Goal: Task Accomplishment & Management: Use online tool/utility

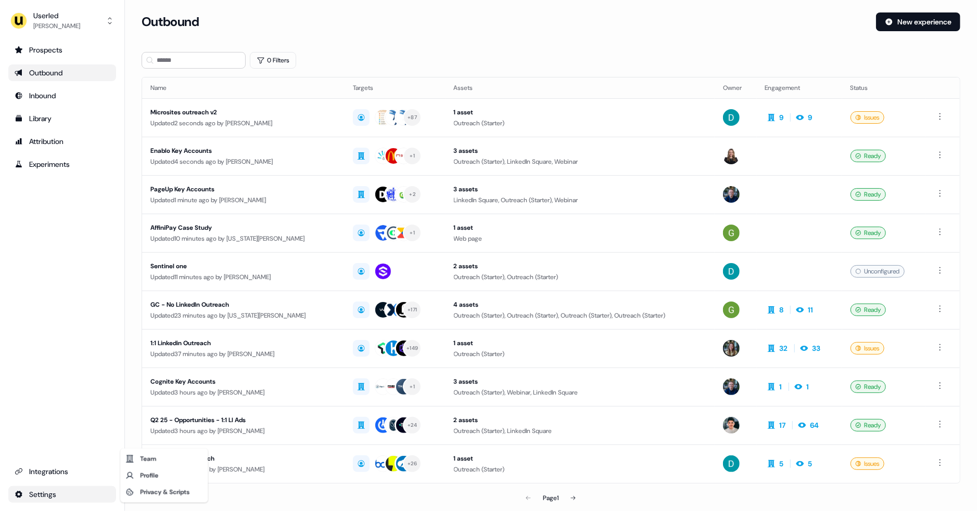
click at [54, 495] on html "For the best experience switch devices to a bigger screen. Go to Userled.io Use…" at bounding box center [488, 255] width 977 height 511
click at [156, 457] on div "Team" at bounding box center [163, 459] width 83 height 17
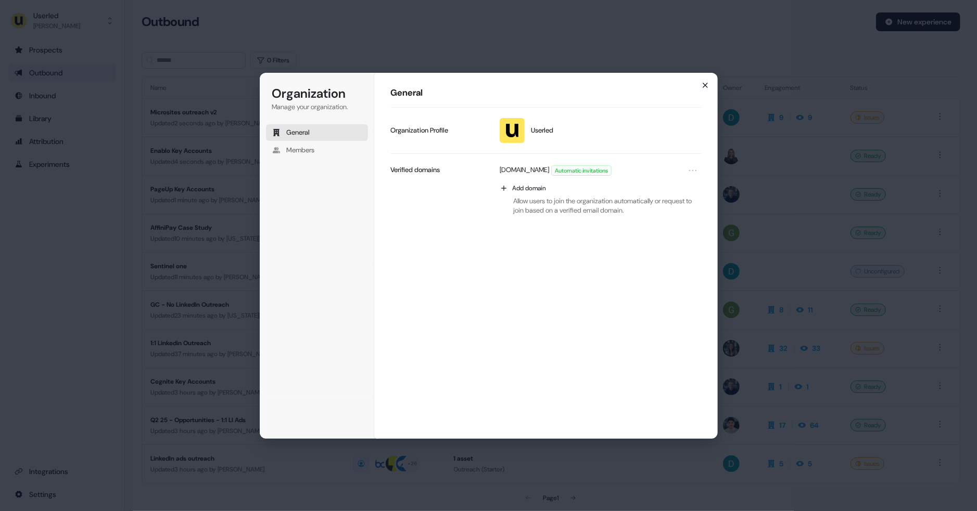
click at [702, 82] on icon "button" at bounding box center [705, 85] width 8 height 8
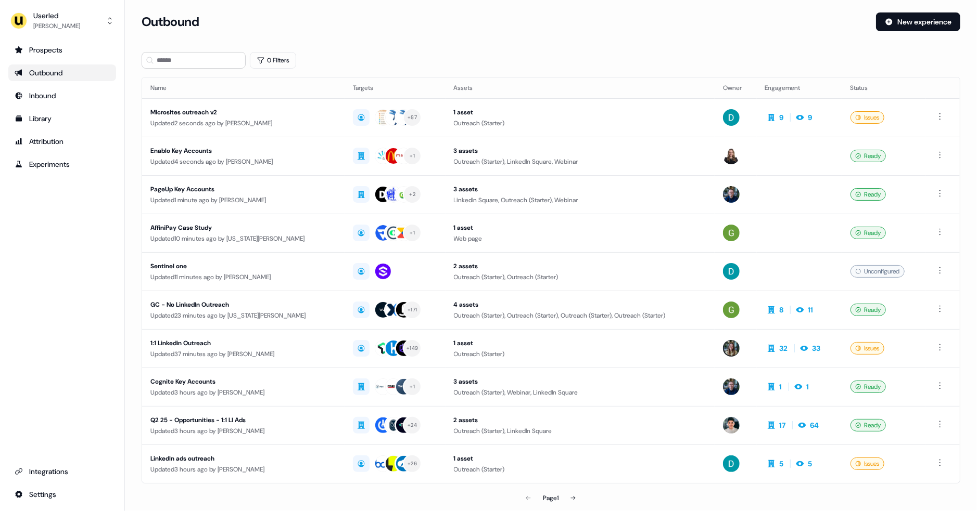
click at [54, 127] on ul "Prospects Outbound Inbound Library Attribution Experiments" at bounding box center [62, 107] width 108 height 131
click at [50, 123] on div "Library" at bounding box center [62, 118] width 95 height 10
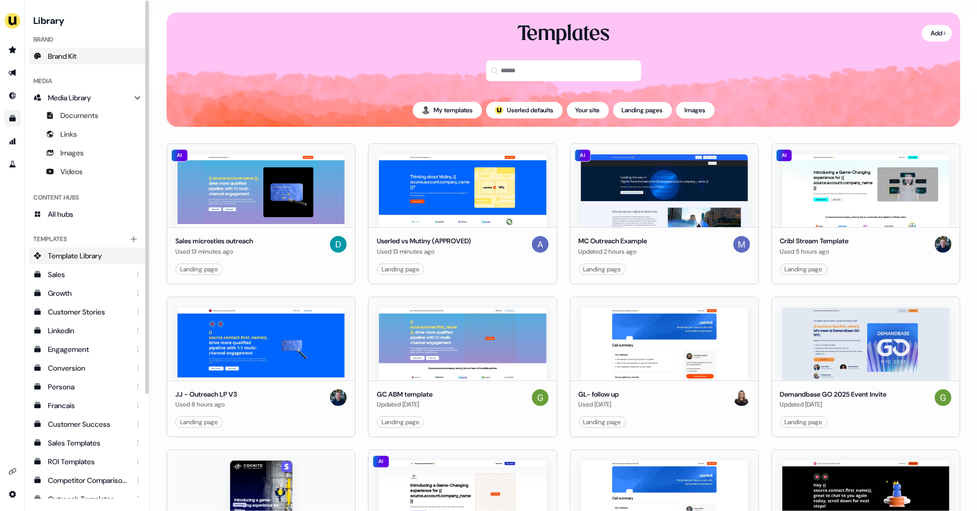
click at [75, 53] on span "Brand Kit" at bounding box center [62, 56] width 29 height 10
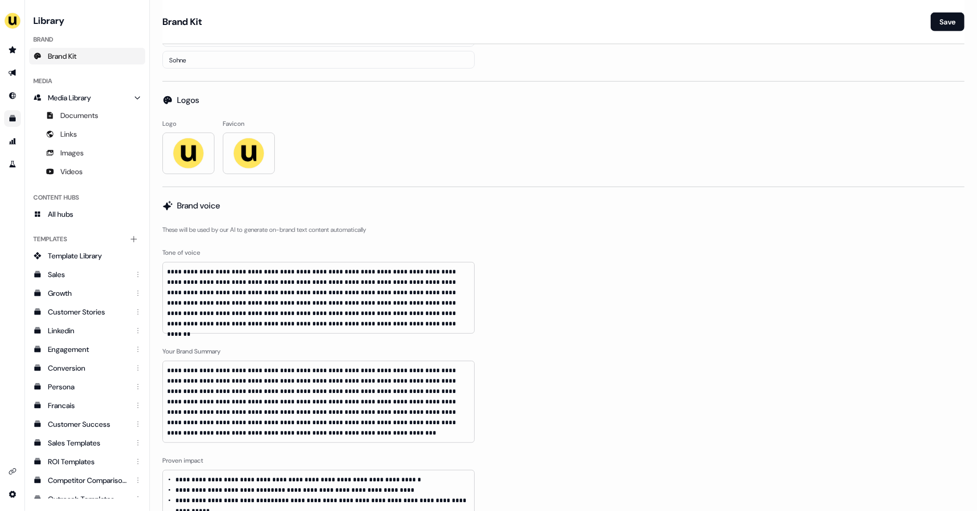
scroll to position [406, 0]
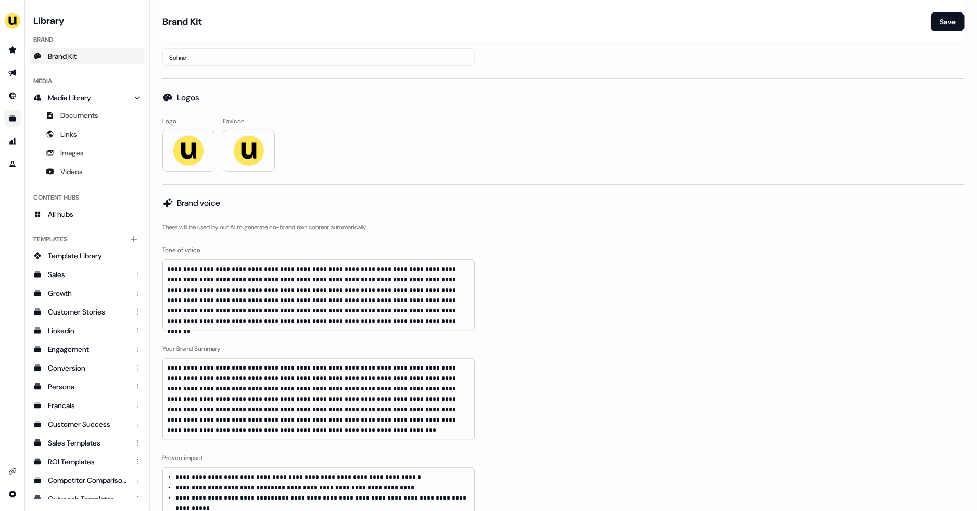
click at [303, 120] on div "Logo Favicon" at bounding box center [563, 144] width 802 height 55
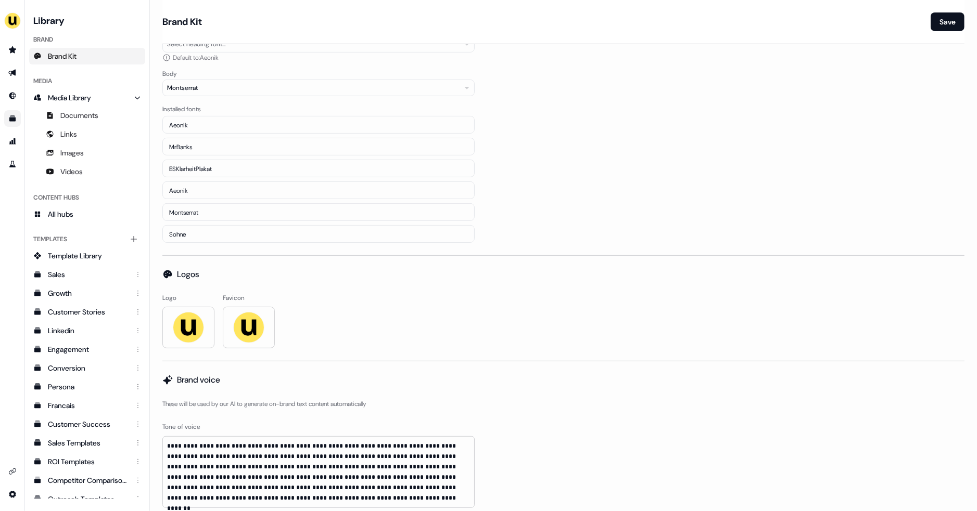
click at [185, 277] on h2 "Logos" at bounding box center [188, 274] width 22 height 12
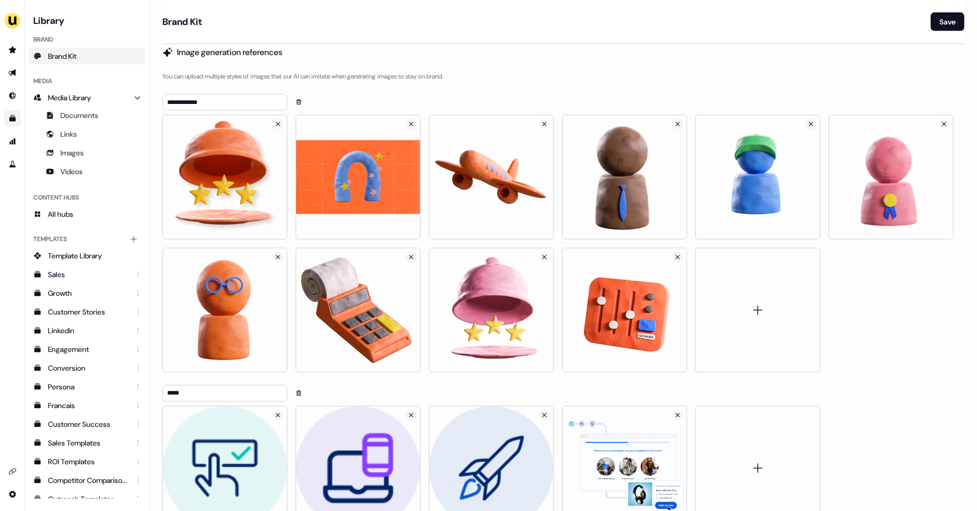
scroll to position [1123, 0]
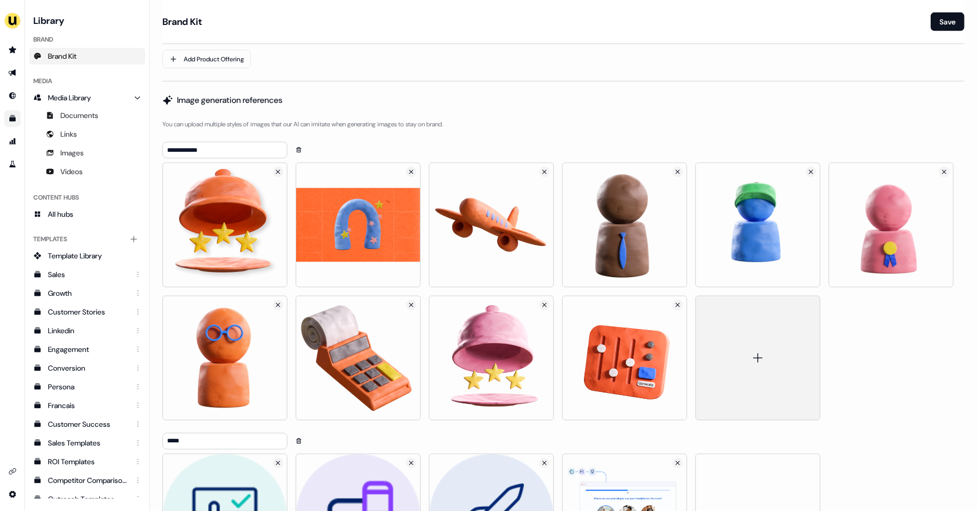
click at [731, 331] on div at bounding box center [757, 358] width 125 height 125
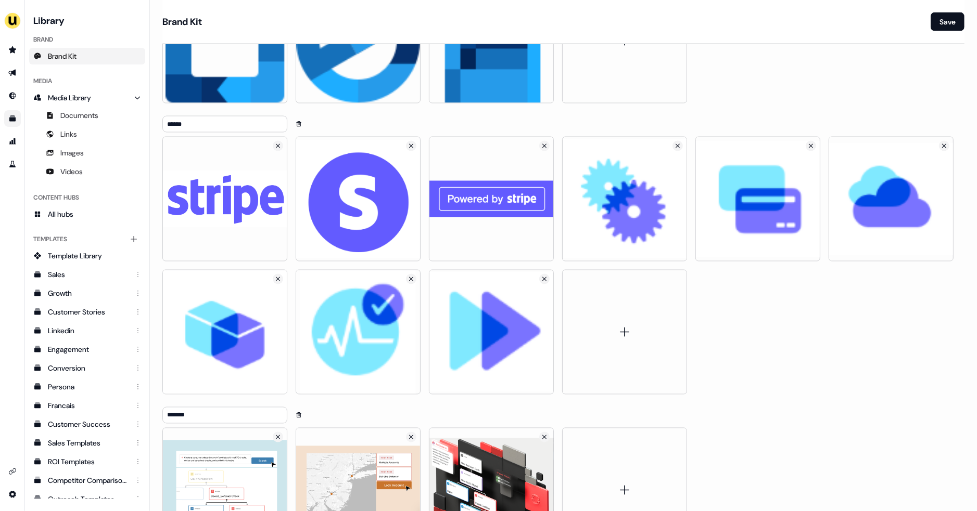
scroll to position [4186, 0]
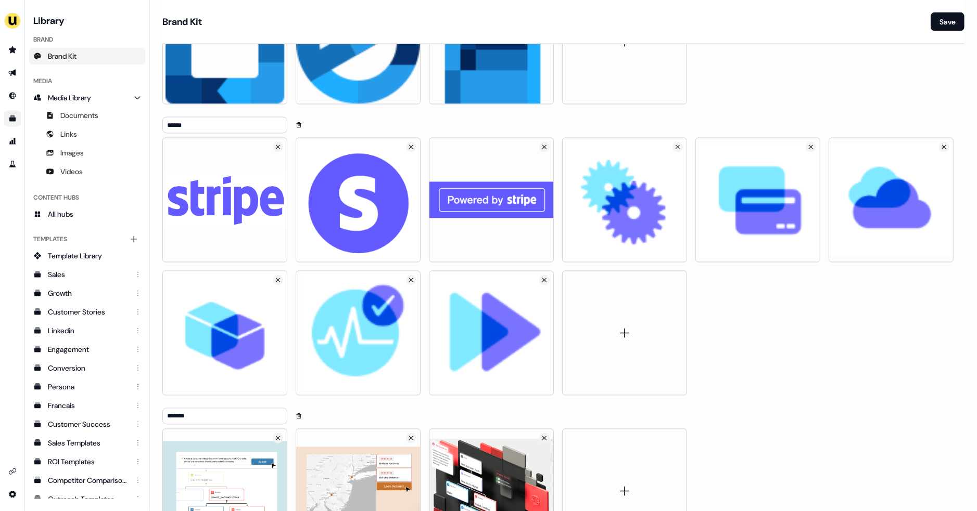
click at [709, 332] on div at bounding box center [563, 267] width 802 height 258
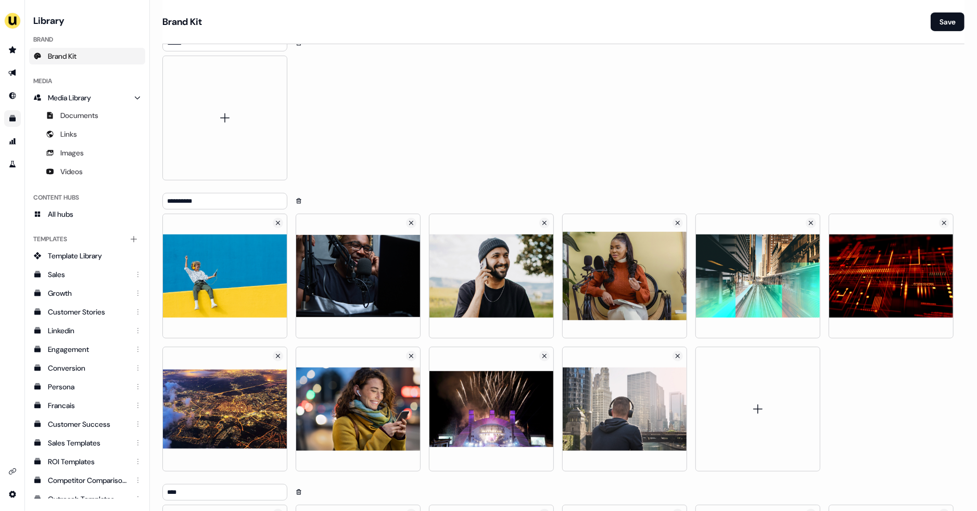
scroll to position [3208, 0]
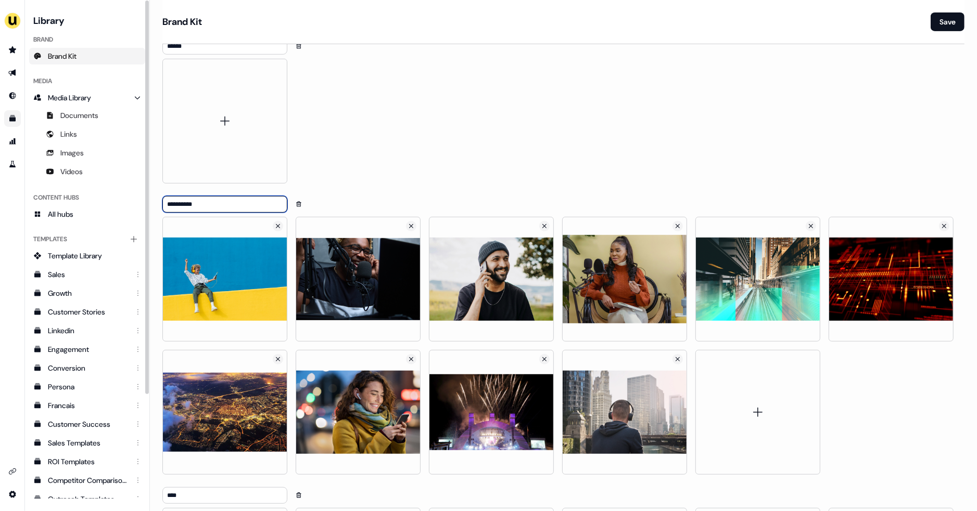
click at [178, 196] on input "**********" at bounding box center [224, 204] width 125 height 17
click at [15, 46] on icon "Go to prospects" at bounding box center [12, 50] width 8 height 8
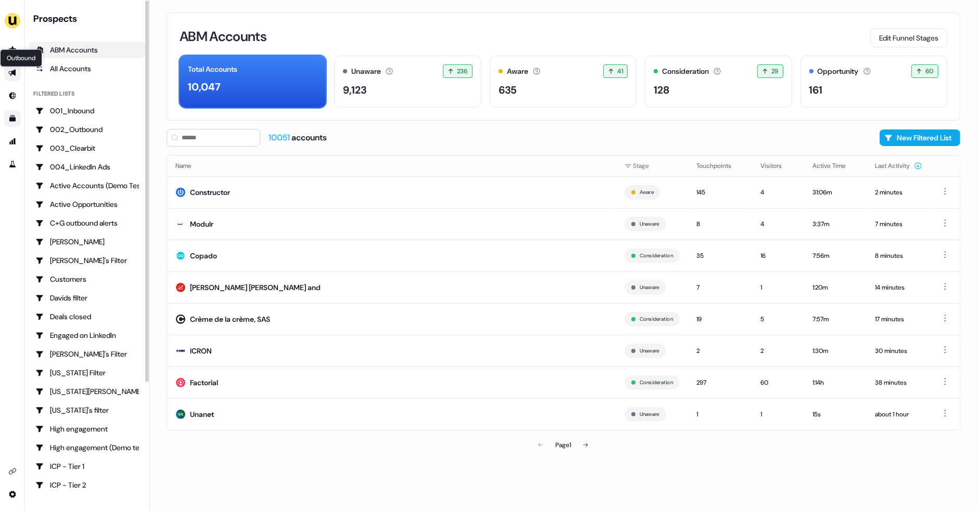
click at [10, 70] on icon "Go to outbound experience" at bounding box center [12, 73] width 8 height 8
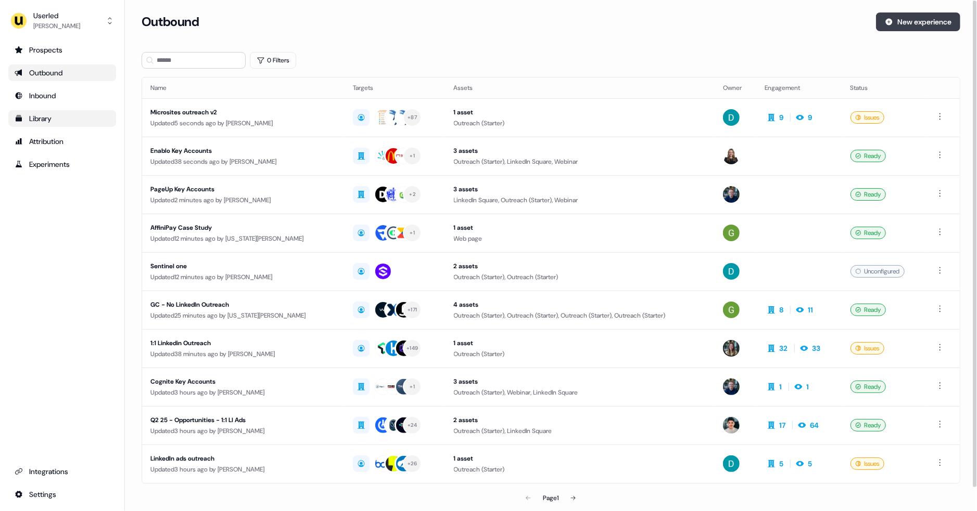
click at [909, 20] on button "New experience" at bounding box center [918, 21] width 84 height 19
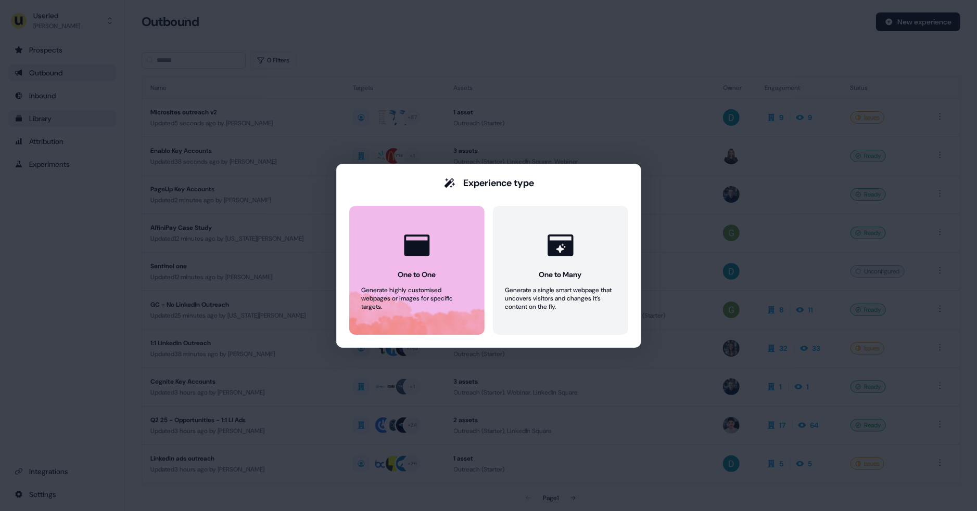
click at [404, 251] on icon at bounding box center [416, 245] width 25 height 21
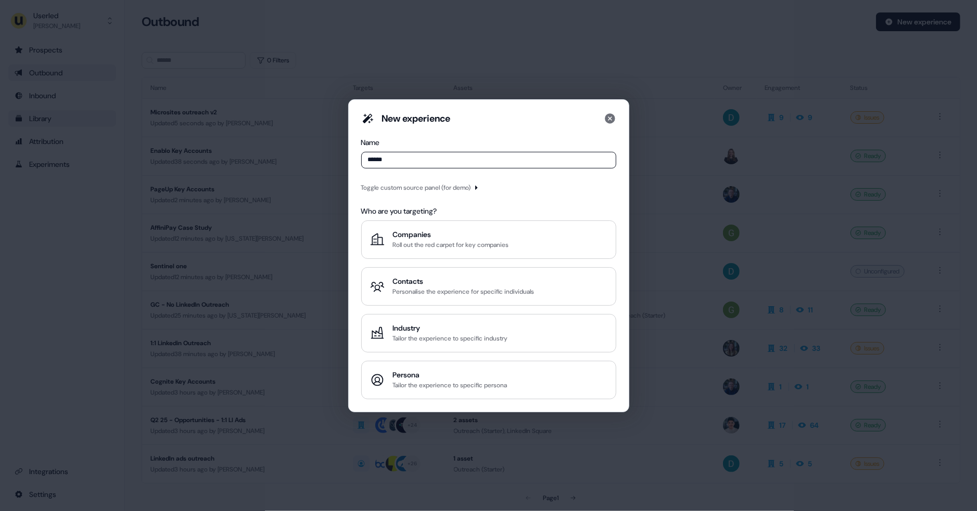
type input "******"
click at [461, 191] on div "Toggle custom source panel (for demo)" at bounding box center [416, 188] width 110 height 10
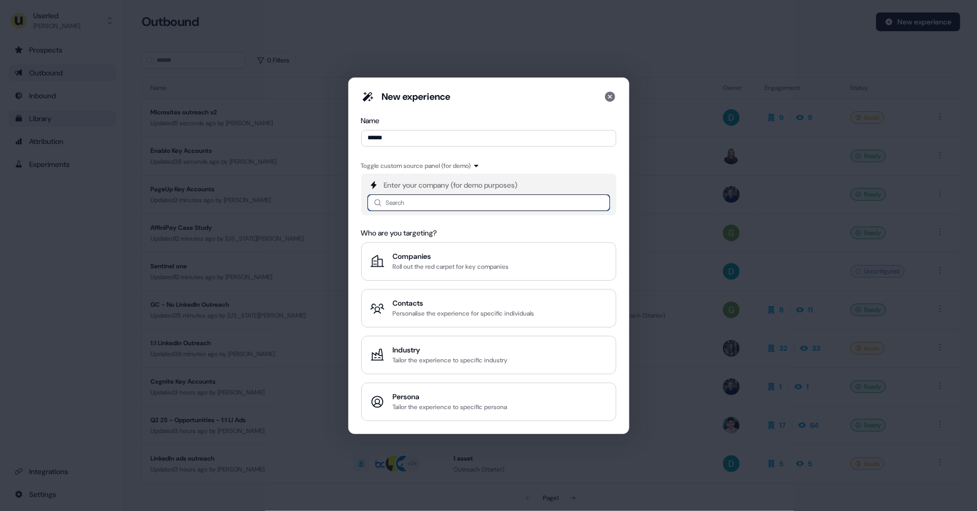
click at [429, 211] on input at bounding box center [488, 203] width 242 height 17
paste input "******"
type input "******"
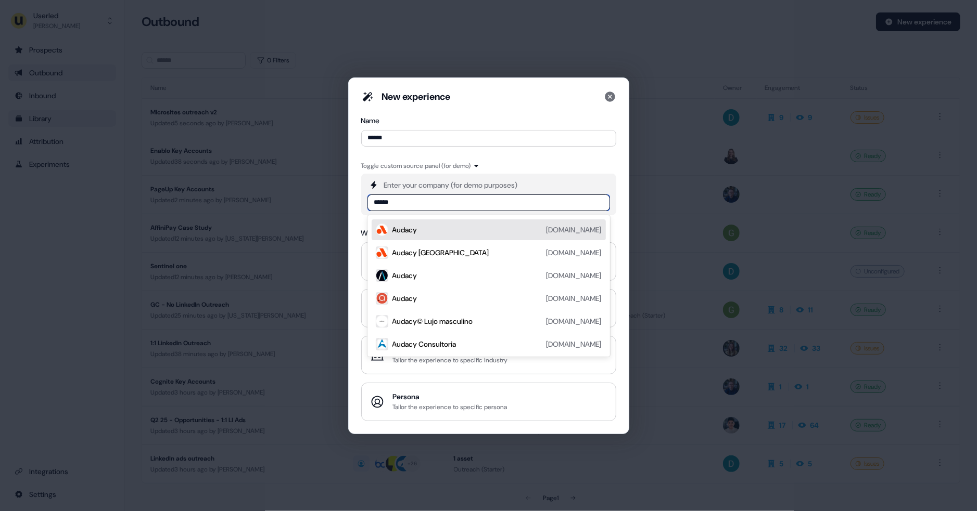
click at [417, 229] on div "Audacy" at bounding box center [404, 230] width 25 height 10
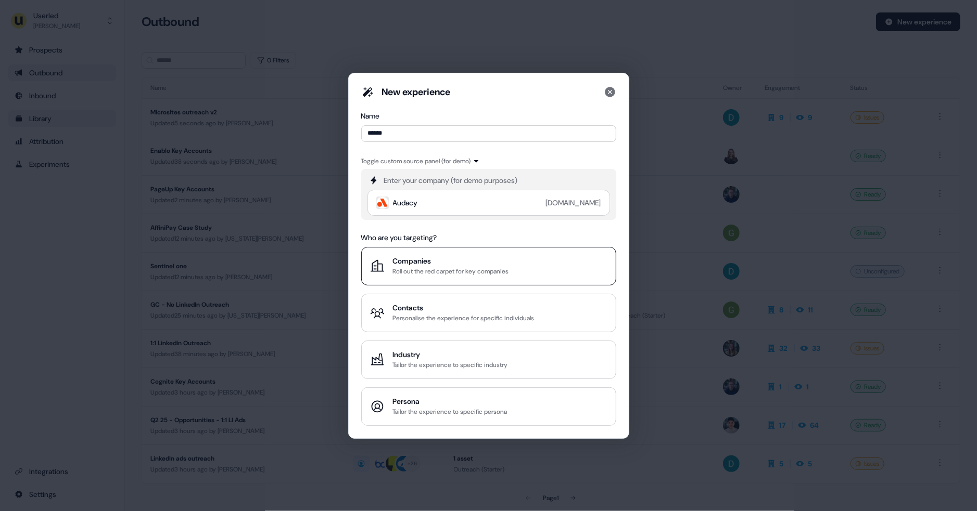
click at [421, 273] on div "Roll out the red carpet for key companies" at bounding box center [451, 271] width 116 height 10
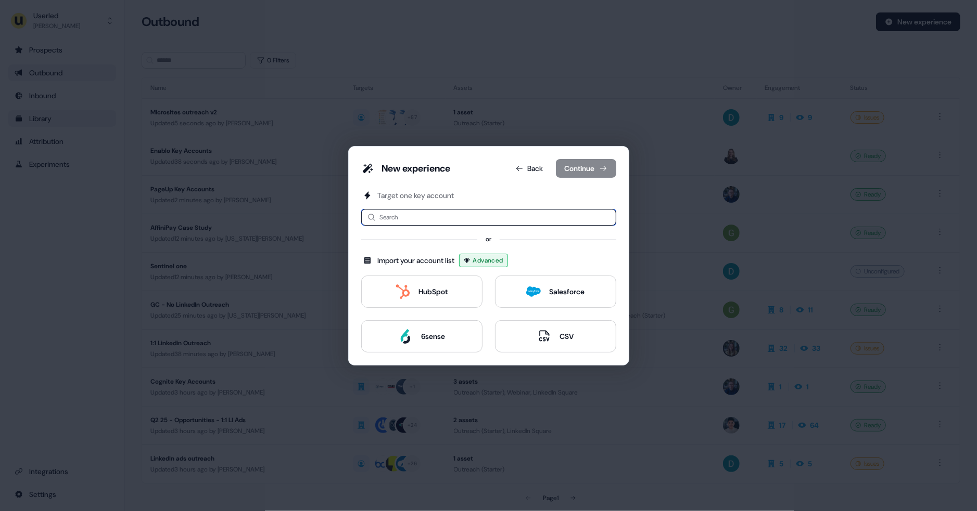
click at [408, 212] on input at bounding box center [488, 217] width 255 height 17
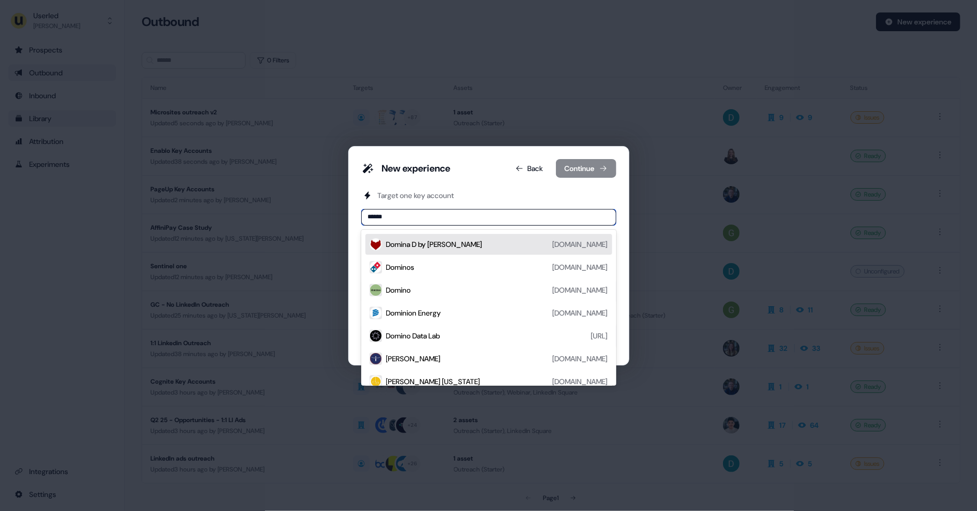
type input "*******"
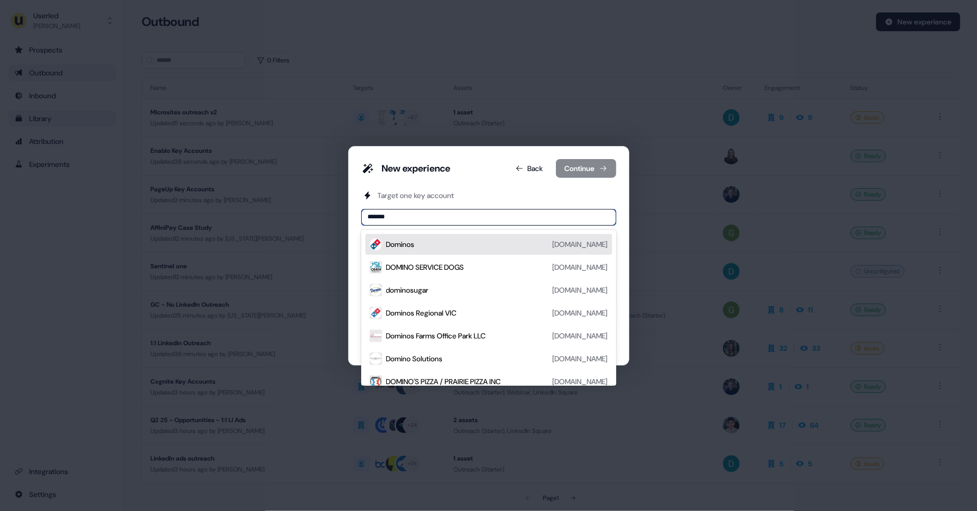
click at [412, 241] on div "Dominos" at bounding box center [400, 244] width 29 height 10
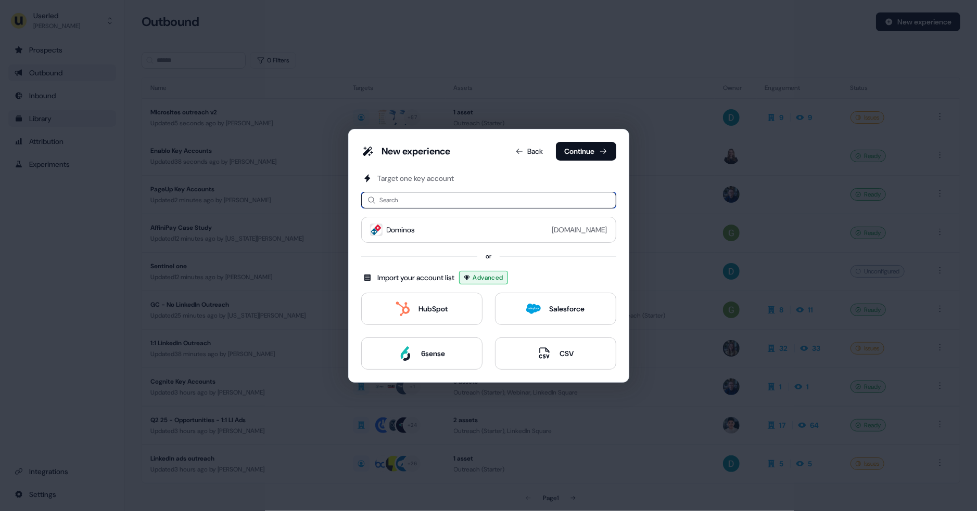
click at [433, 206] on input at bounding box center [488, 200] width 255 height 17
type input "*"
type input "******"
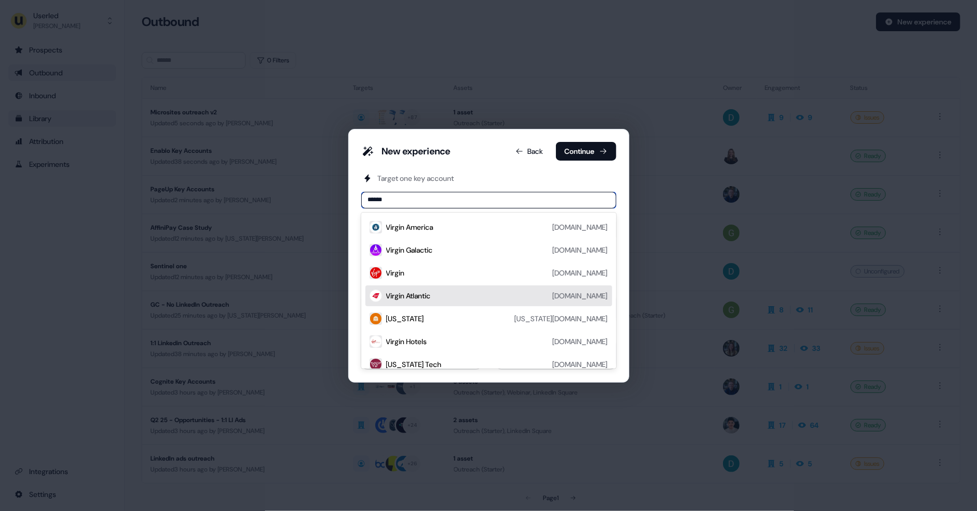
click at [415, 280] on div "Virgin virgin.com" at bounding box center [488, 273] width 247 height 21
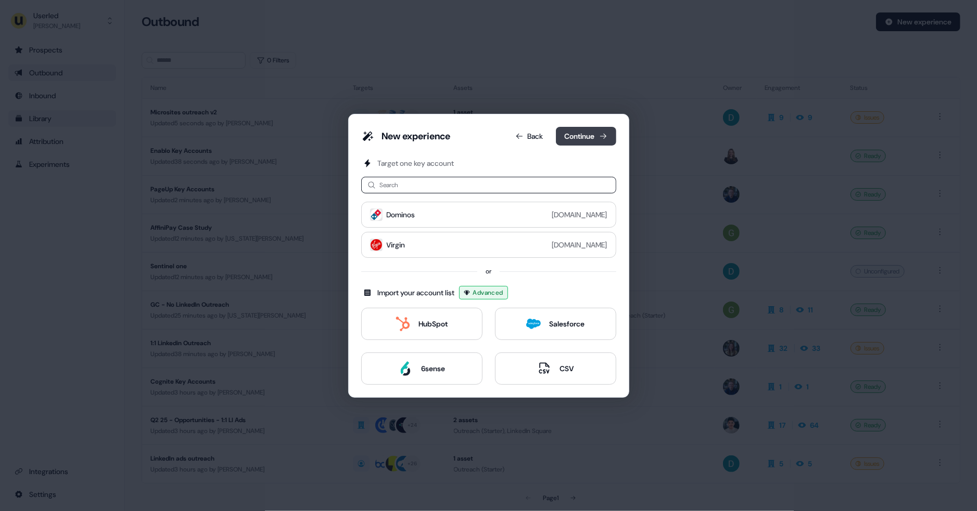
click at [588, 134] on button "Continue" at bounding box center [586, 136] width 60 height 19
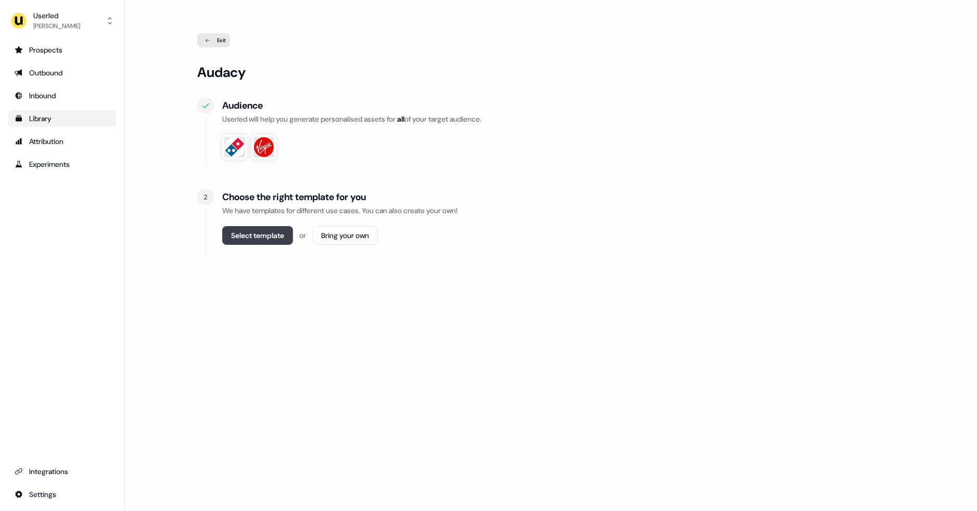
click at [279, 236] on button "Select template" at bounding box center [257, 235] width 71 height 19
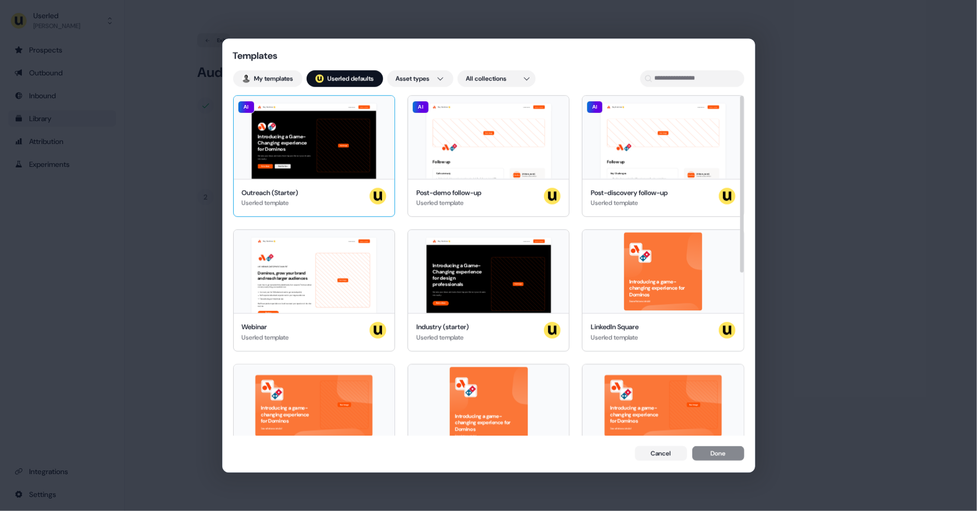
click at [327, 159] on div "Hey Dominos 👋 Learn more Book a demo Introducing a Game-Changing experience for…" at bounding box center [314, 137] width 161 height 83
click at [703, 452] on button "Done" at bounding box center [718, 454] width 52 height 15
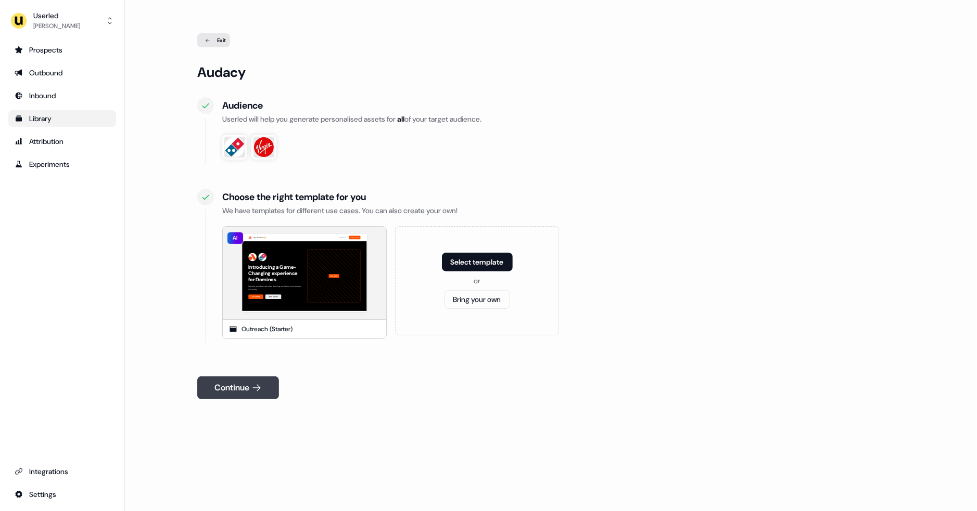
click at [246, 390] on button "Continue" at bounding box center [238, 388] width 82 height 23
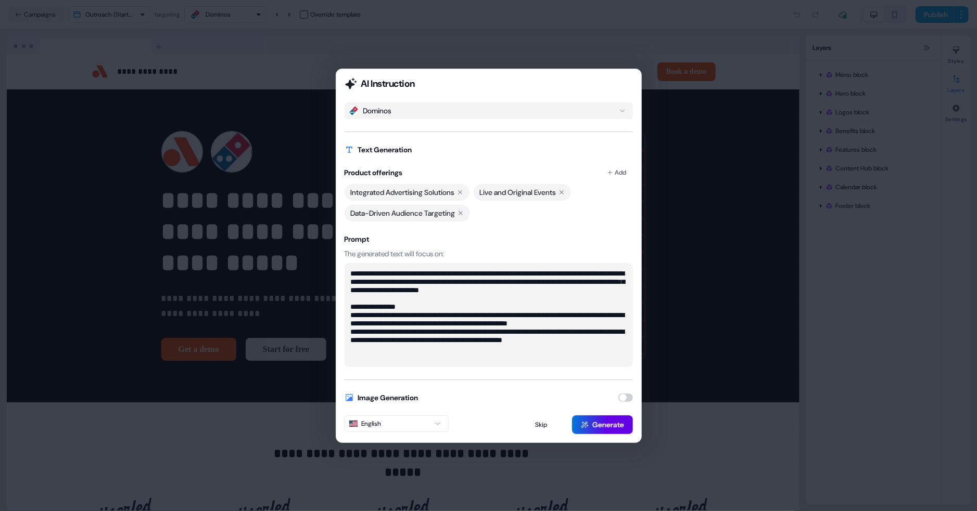
click at [622, 398] on button "button" at bounding box center [625, 398] width 15 height 8
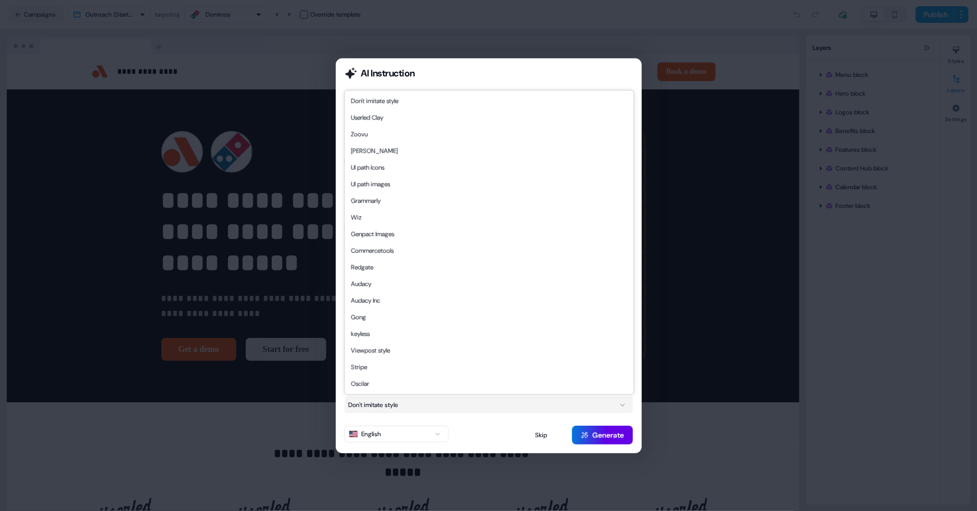
click at [606, 407] on button "Don't imitate style" at bounding box center [488, 405] width 288 height 17
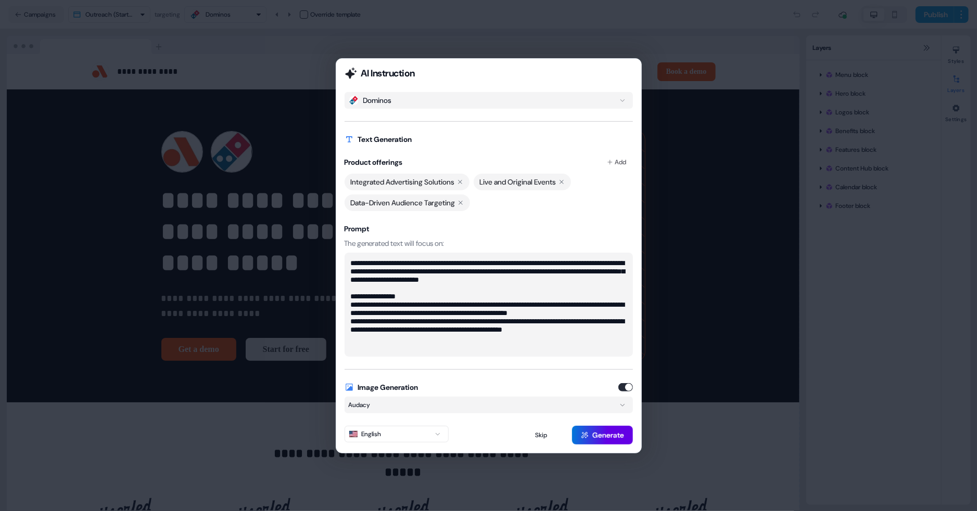
click at [428, 405] on button "Audacy" at bounding box center [488, 405] width 288 height 17
click at [625, 385] on button "button" at bounding box center [625, 387] width 15 height 8
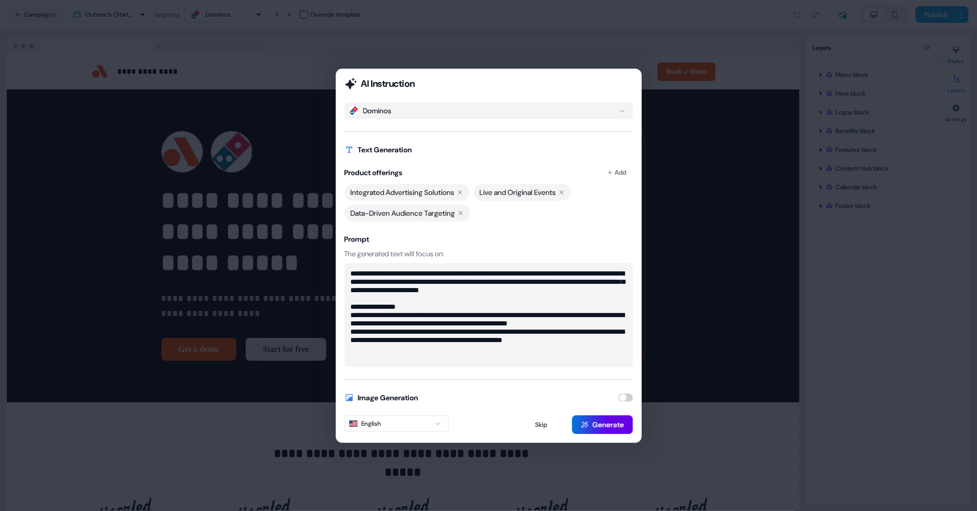
type button "on"
click at [625, 397] on button "button" at bounding box center [625, 398] width 15 height 8
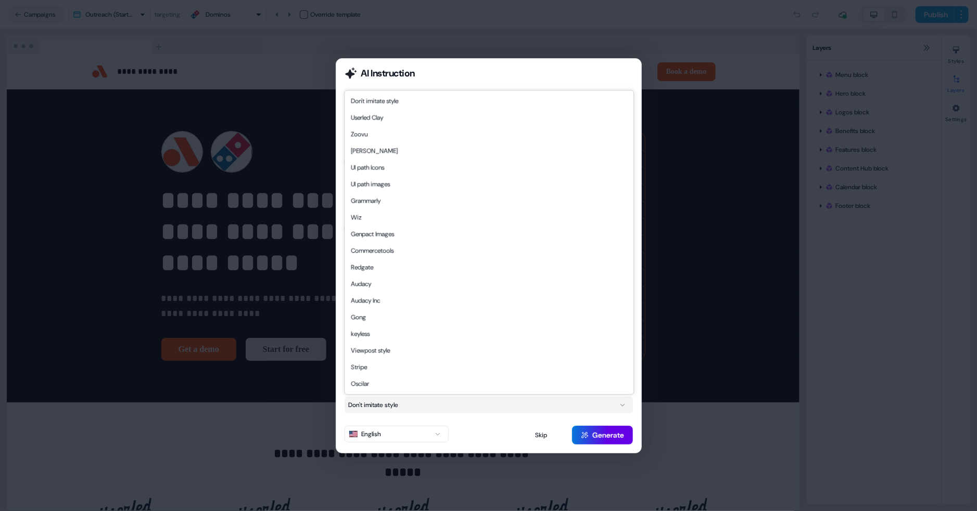
click at [448, 407] on button "Don't imitate style" at bounding box center [488, 405] width 288 height 17
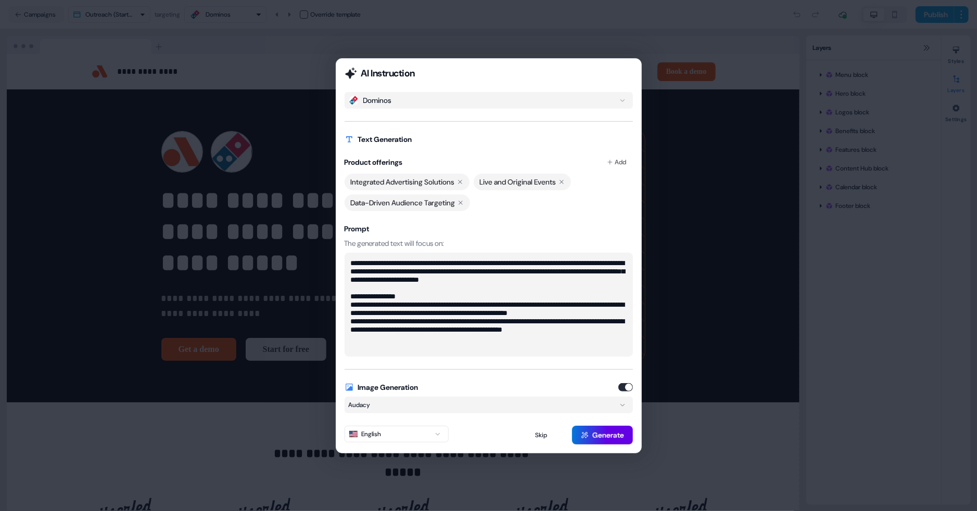
click at [400, 401] on button "Audacy" at bounding box center [488, 405] width 288 height 17
click at [622, 436] on button "Generate" at bounding box center [602, 435] width 61 height 19
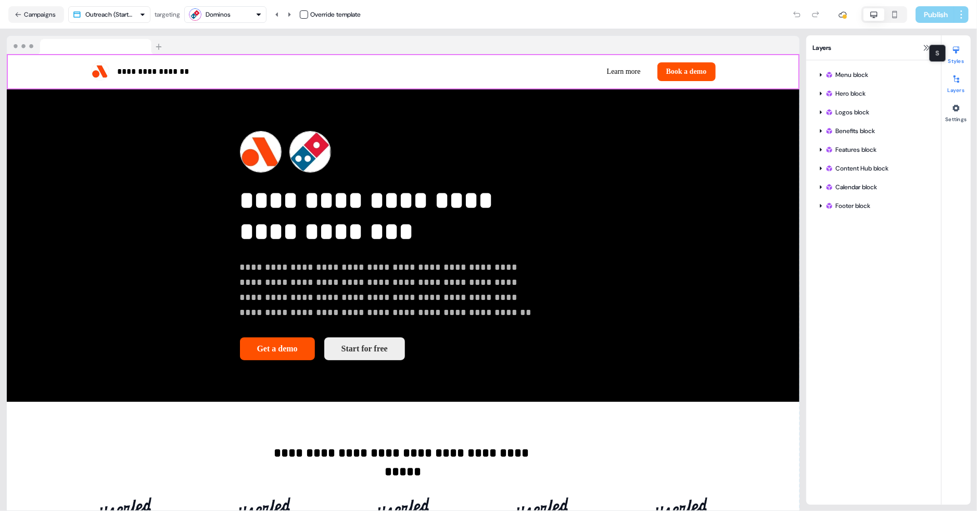
click at [954, 50] on icon at bounding box center [956, 50] width 6 height 7
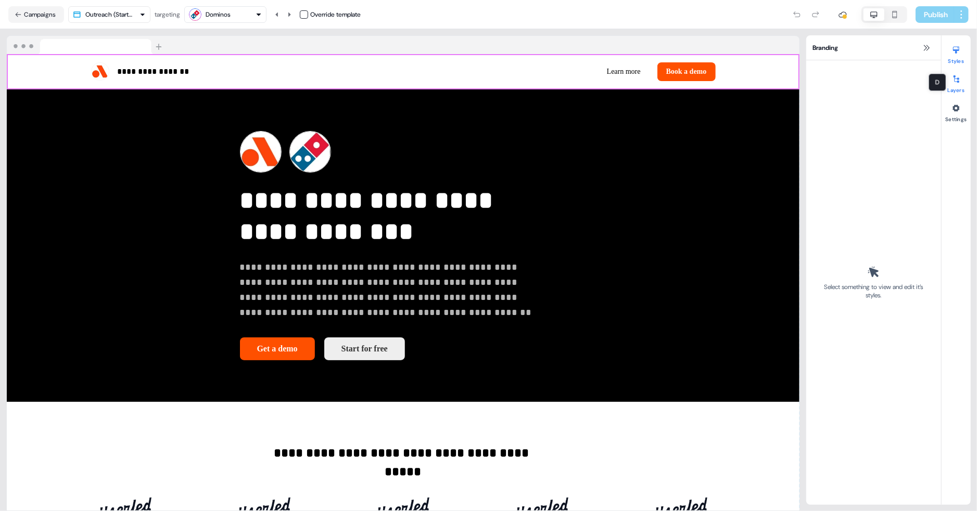
click at [953, 75] on icon at bounding box center [956, 78] width 6 height 7
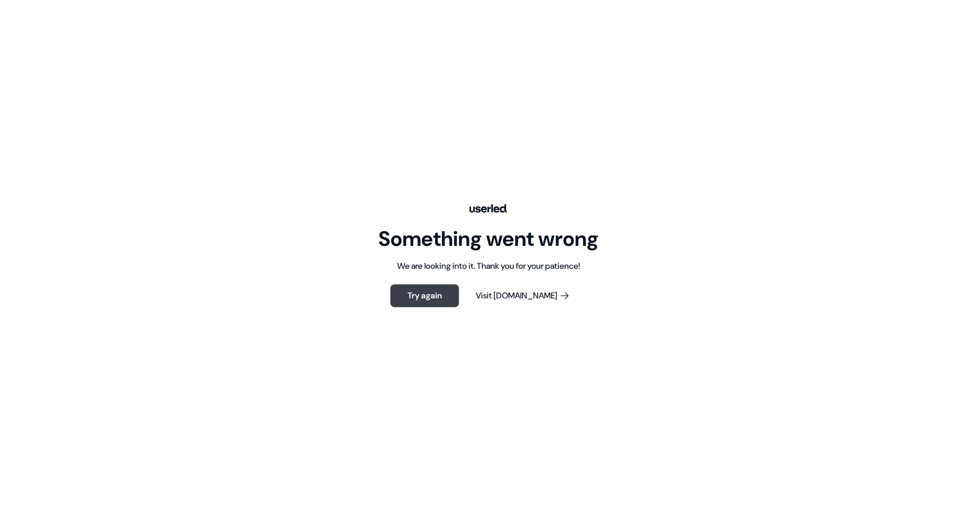
click at [440, 296] on button "Try again" at bounding box center [424, 296] width 69 height 23
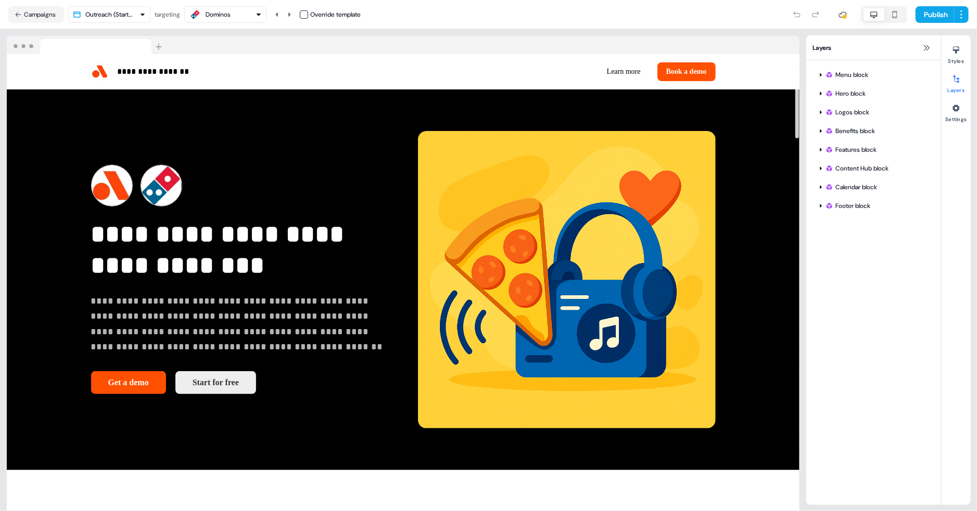
click at [223, 16] on div "Dominos" at bounding box center [218, 14] width 25 height 10
click at [227, 78] on div "Virgin" at bounding box center [220, 78] width 17 height 10
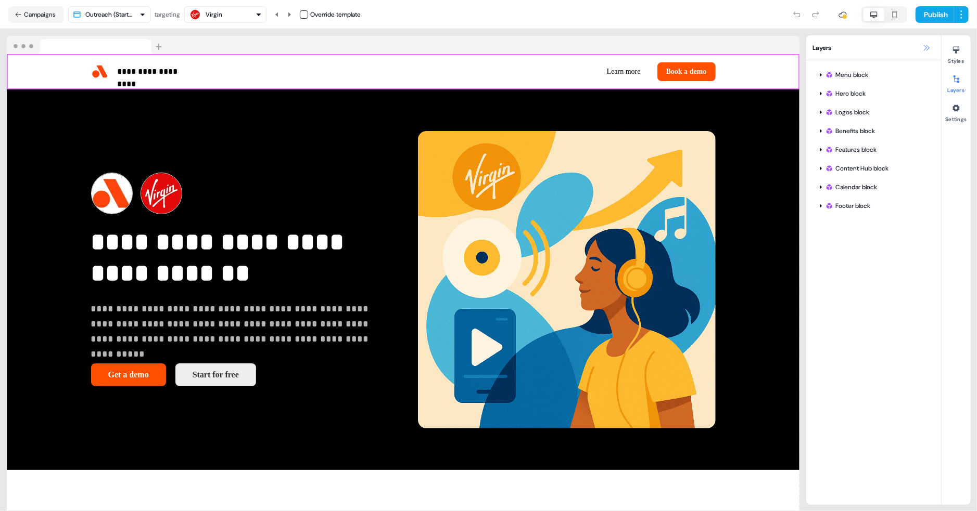
click at [927, 47] on icon at bounding box center [926, 48] width 8 height 8
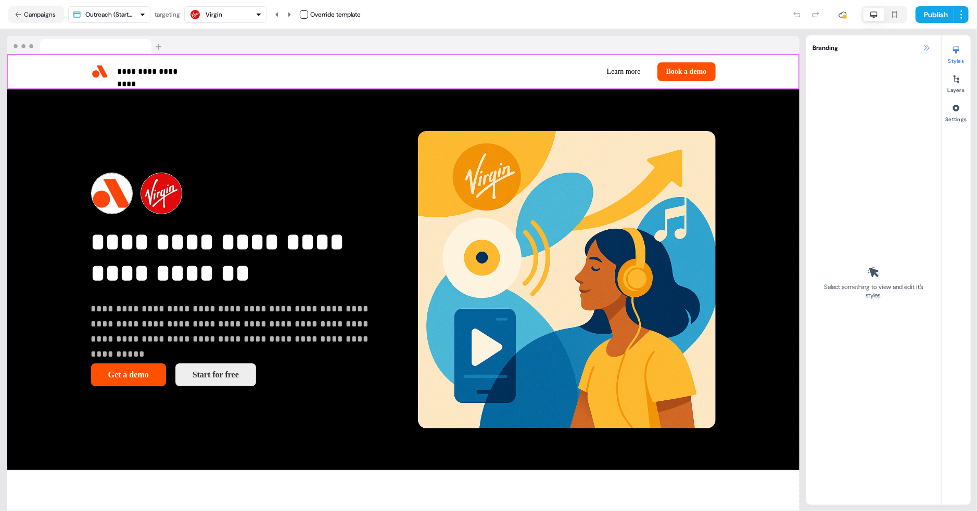
click at [926, 48] on icon at bounding box center [927, 48] width 6 height 6
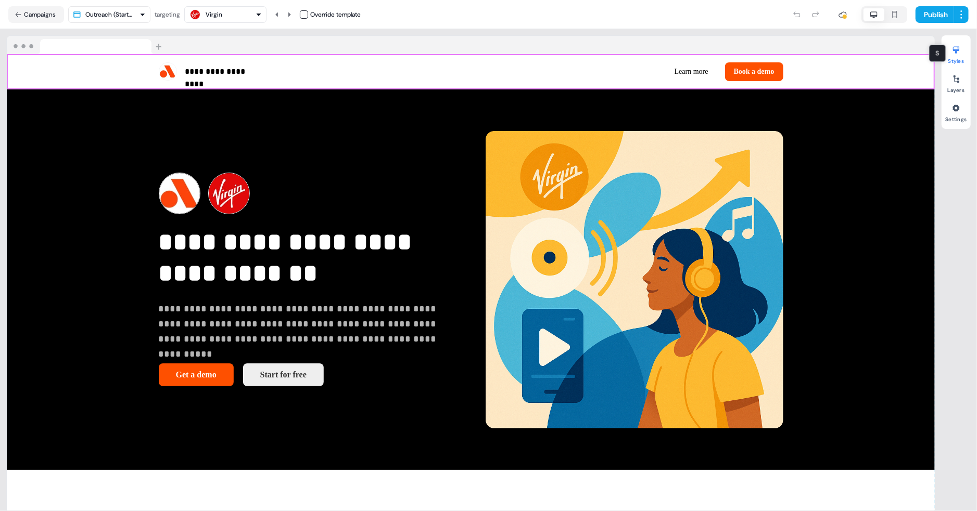
click at [951, 48] on div at bounding box center [955, 50] width 17 height 17
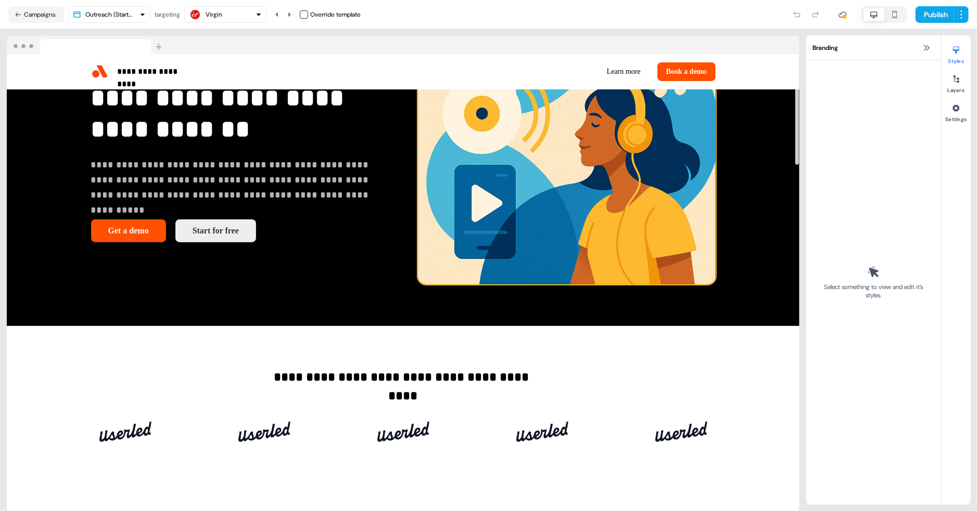
scroll to position [211, 0]
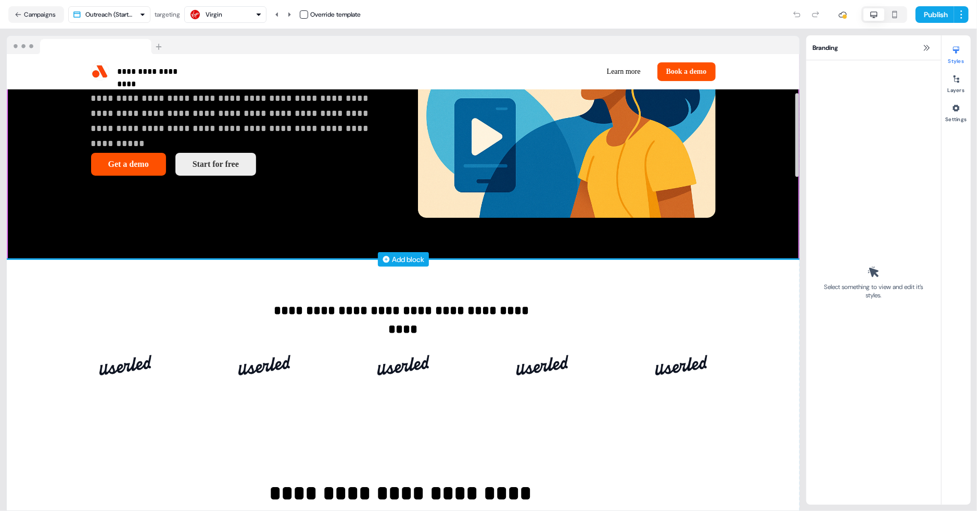
click at [403, 261] on div "Add block" at bounding box center [408, 259] width 32 height 10
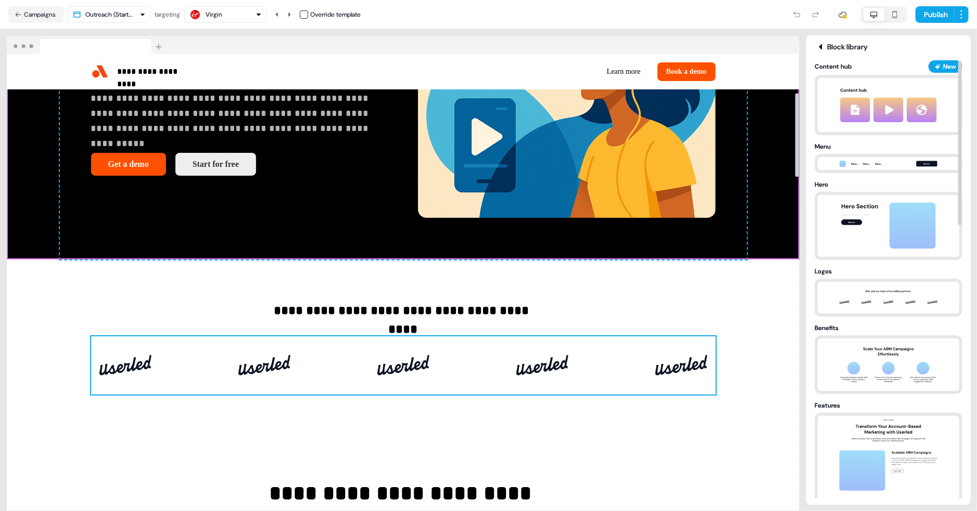
click at [504, 359] on div "To pick up a draggable item, press the space bar. While dragging, use the arrow…" at bounding box center [403, 366] width 624 height 58
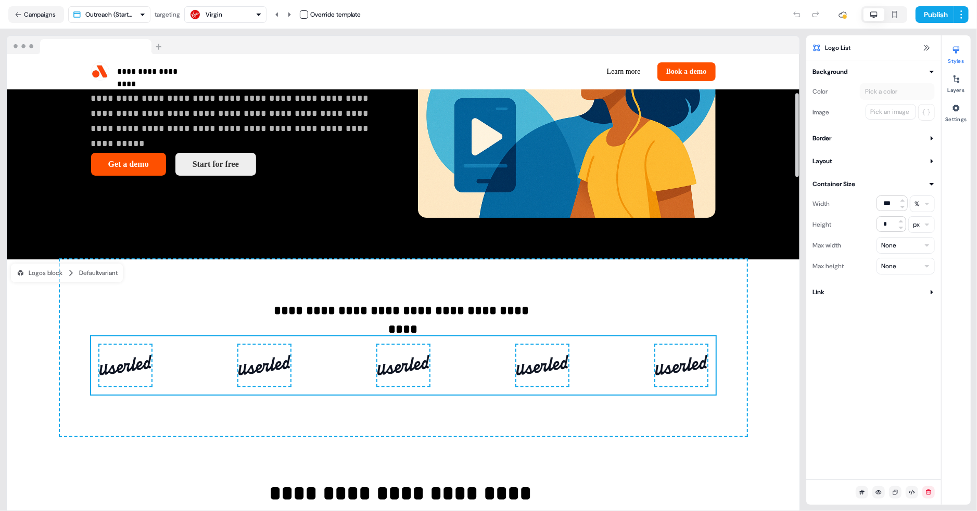
click at [532, 359] on img at bounding box center [542, 366] width 52 height 42
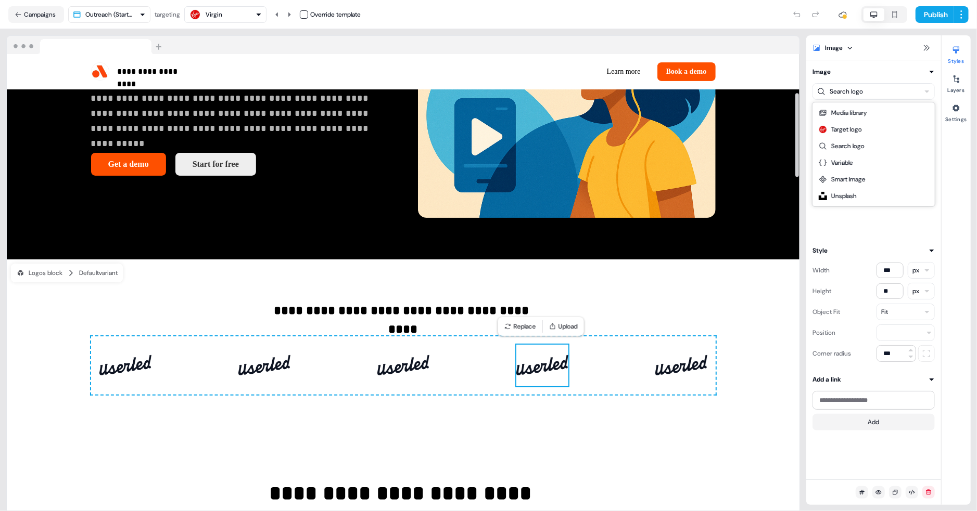
click at [859, 91] on html "**********" at bounding box center [488, 255] width 977 height 511
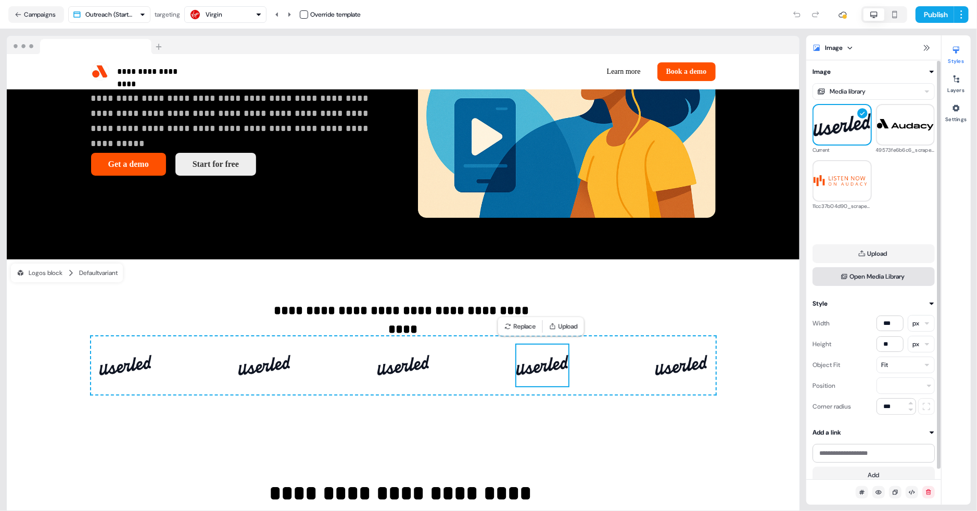
click at [885, 275] on button "Open Media Library" at bounding box center [873, 276] width 122 height 19
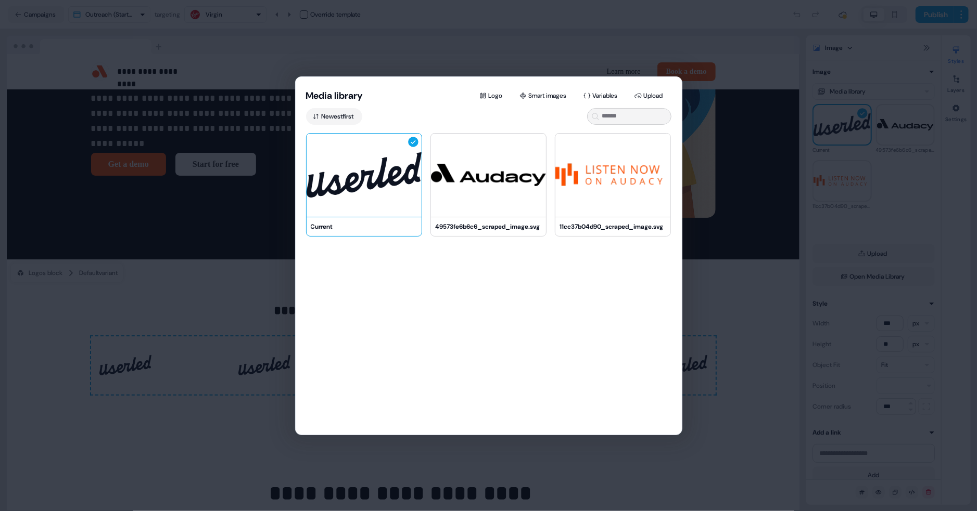
click at [342, 125] on div "Newest first Current 49573fe6b6c6_scraped_image.svg 11cc37b04d90_scraped_image.…" at bounding box center [489, 271] width 386 height 327
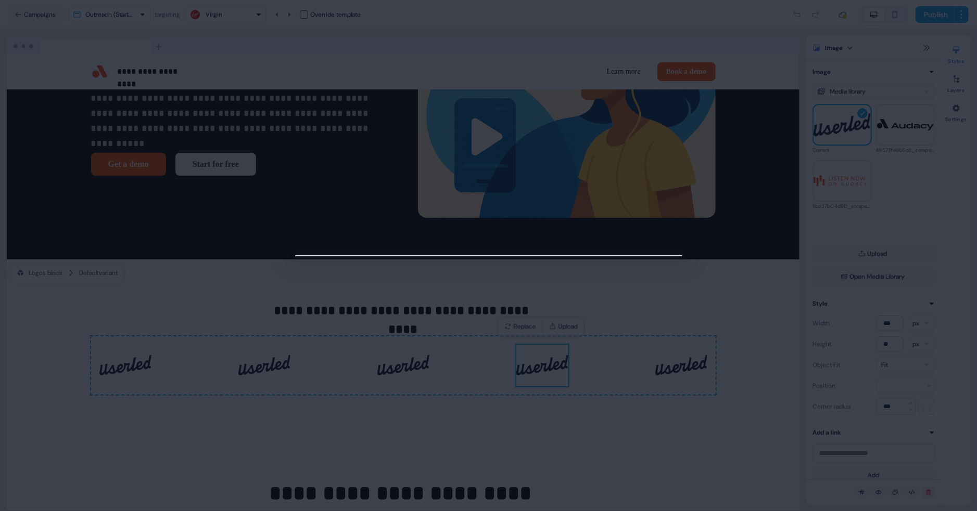
click at [595, 65] on div at bounding box center [488, 255] width 977 height 511
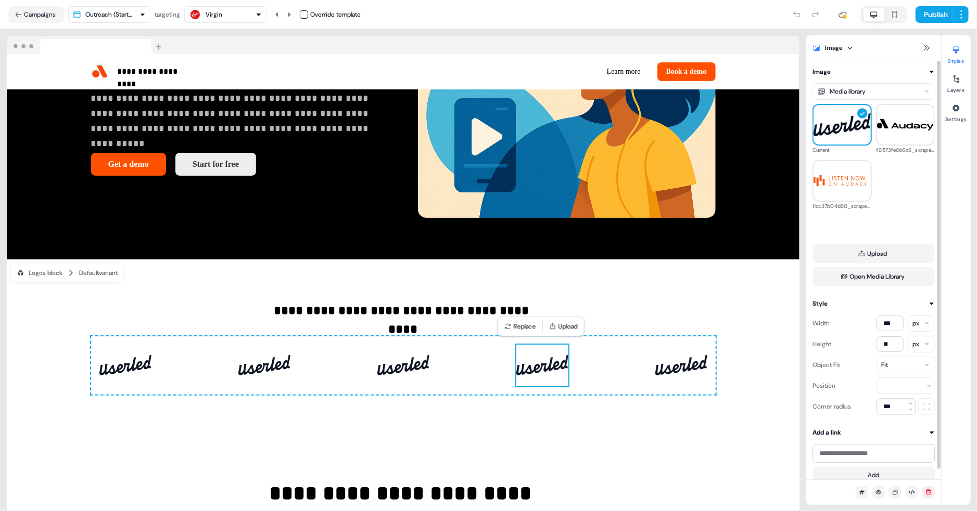
scroll to position [10, 0]
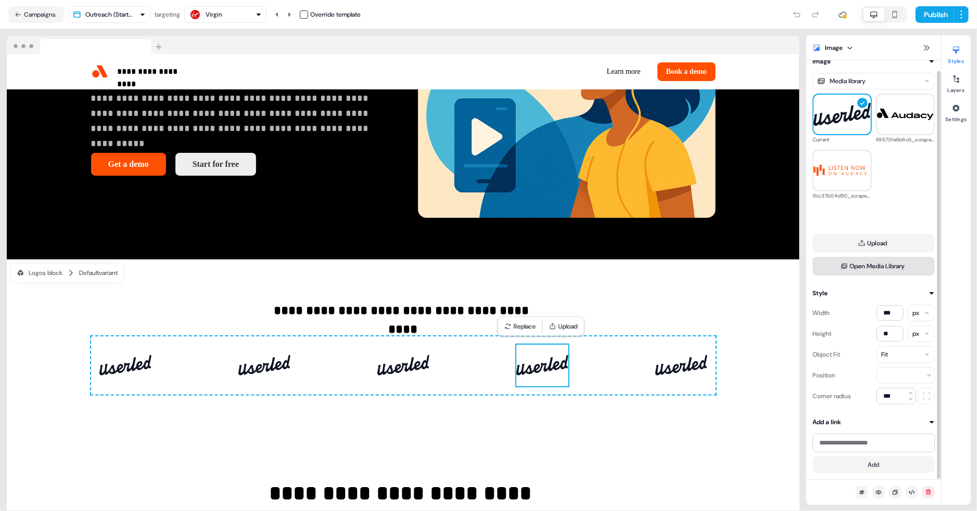
click at [881, 261] on button "Open Media Library" at bounding box center [873, 266] width 122 height 19
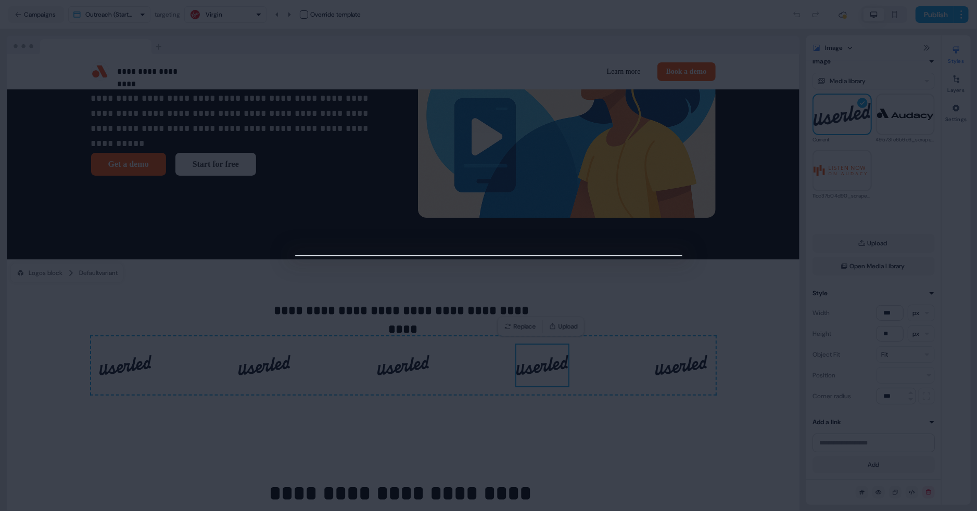
click at [622, 46] on div at bounding box center [488, 255] width 977 height 511
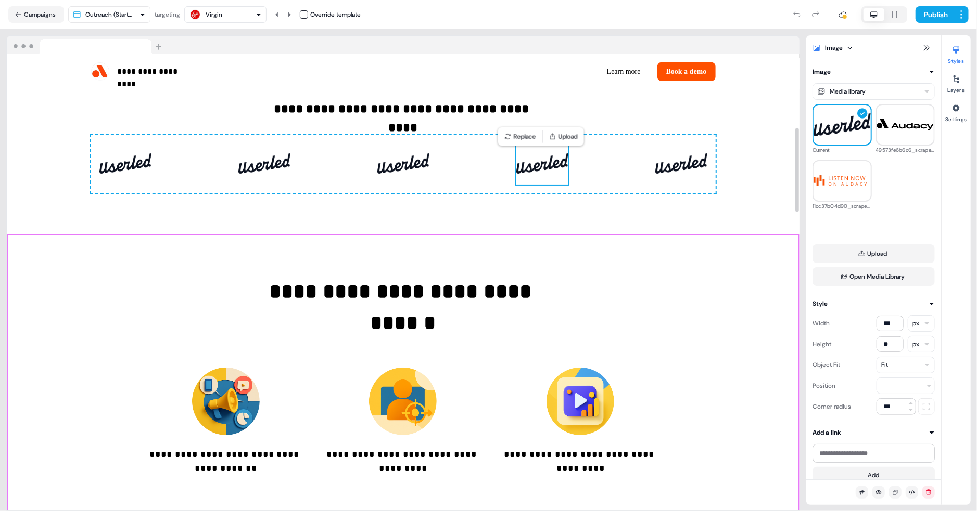
scroll to position [401, 0]
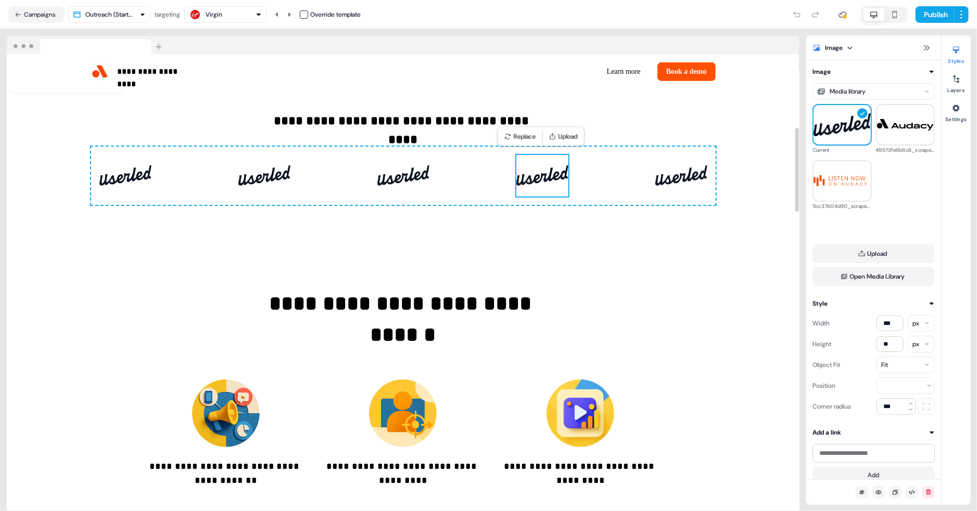
click at [569, 178] on div "To pick up a draggable item, press the space bar. While dragging, use the arrow…" at bounding box center [403, 176] width 624 height 58
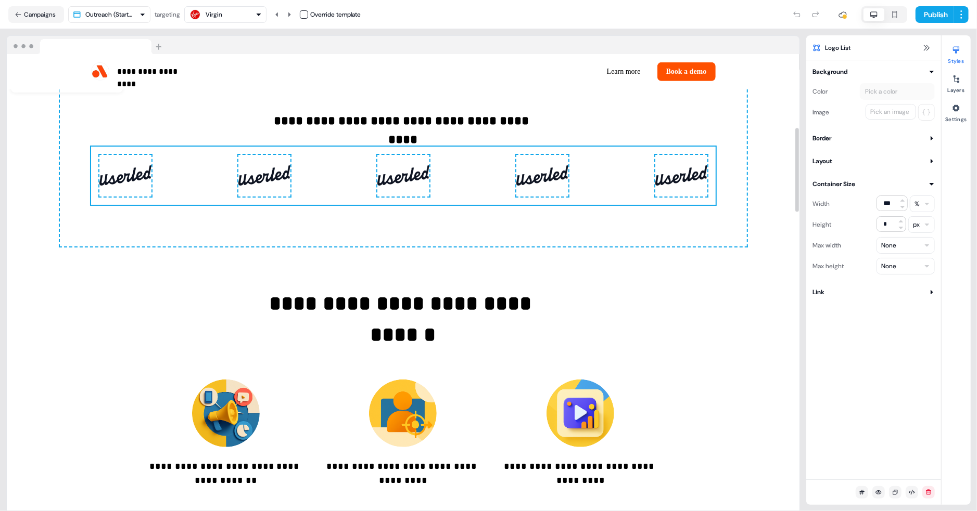
click at [549, 181] on img at bounding box center [542, 176] width 52 height 42
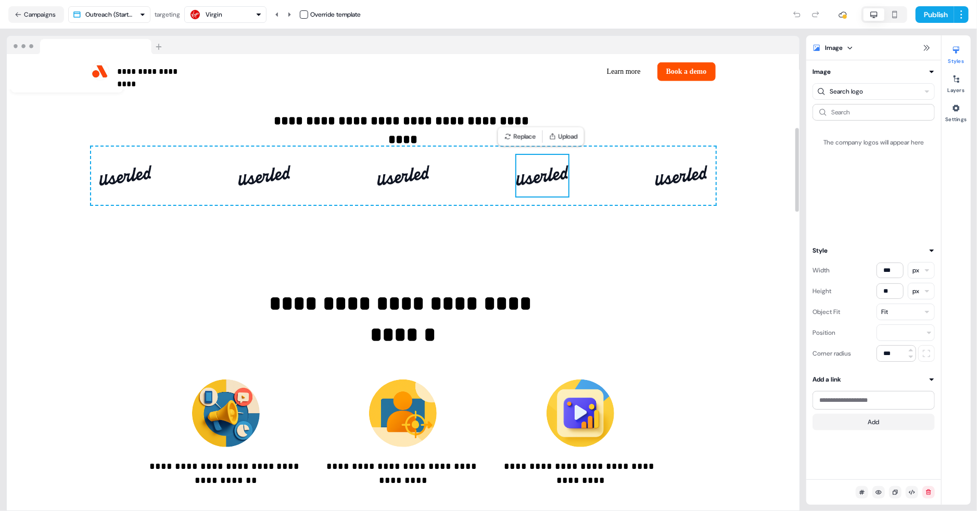
click at [554, 165] on img at bounding box center [542, 176] width 52 height 42
click at [670, 164] on img at bounding box center [681, 176] width 52 height 42
click at [536, 172] on img at bounding box center [542, 176] width 52 height 42
click at [246, 409] on img at bounding box center [226, 414] width 68 height 68
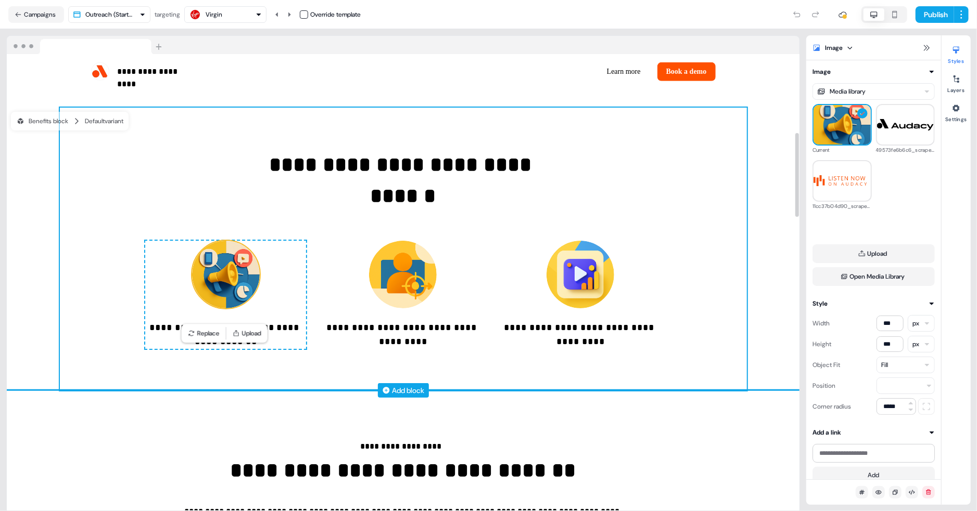
scroll to position [574, 0]
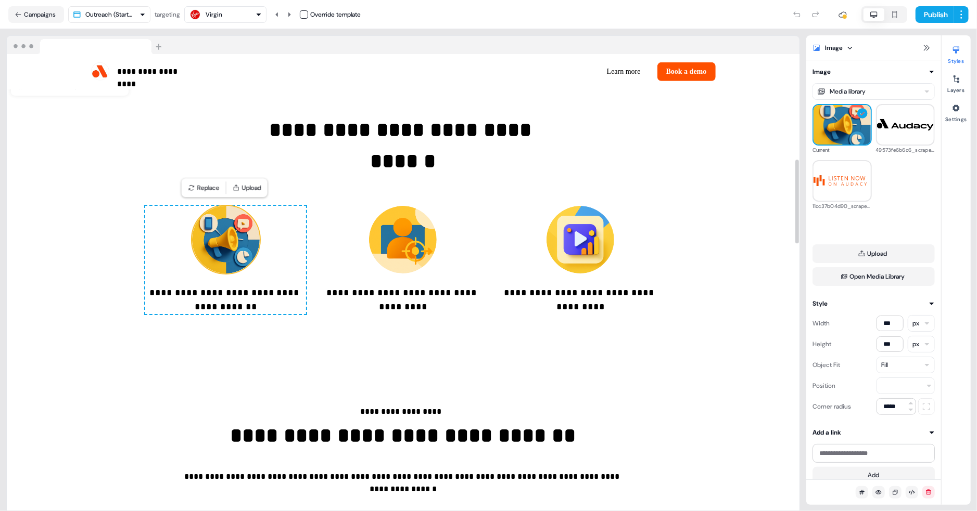
click at [240, 246] on img at bounding box center [226, 240] width 68 height 68
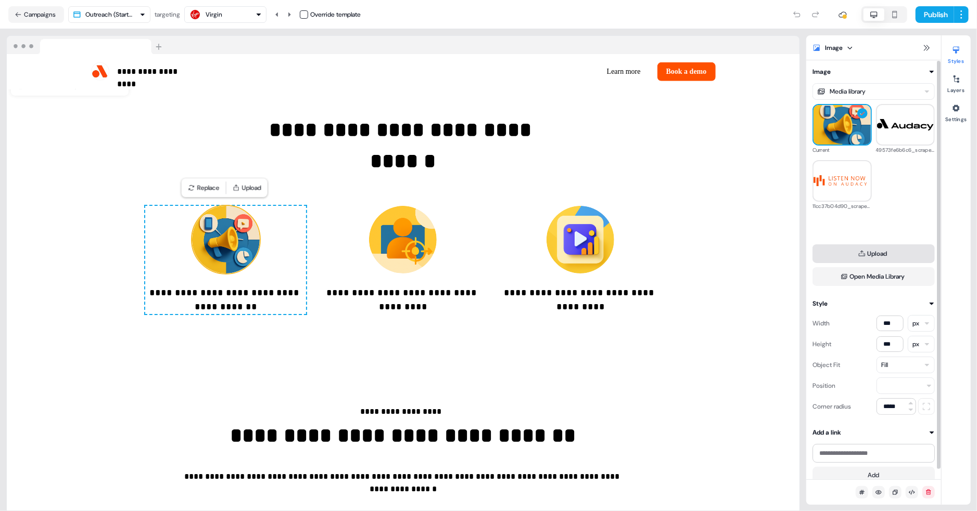
click at [867, 258] on button "Upload" at bounding box center [873, 254] width 122 height 19
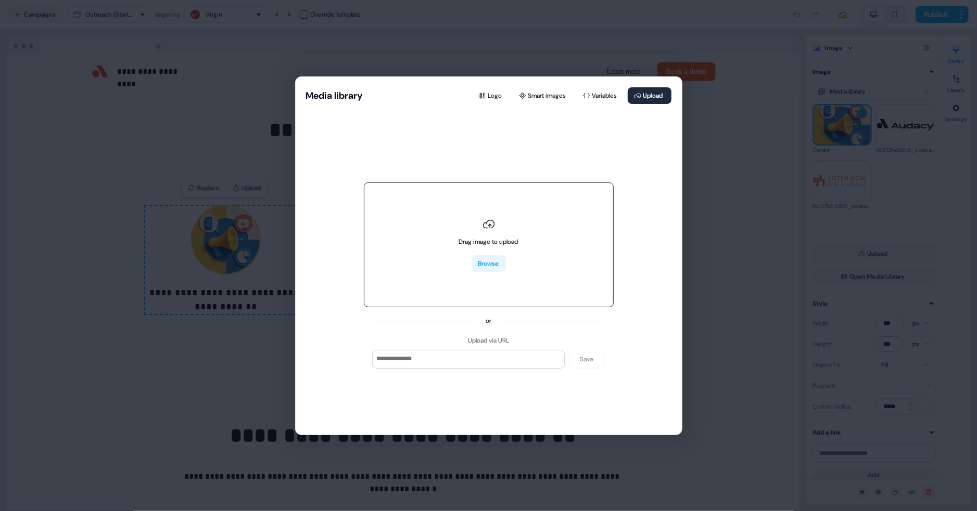
click at [494, 268] on button "Browse" at bounding box center [488, 263] width 34 height 17
type input "**********"
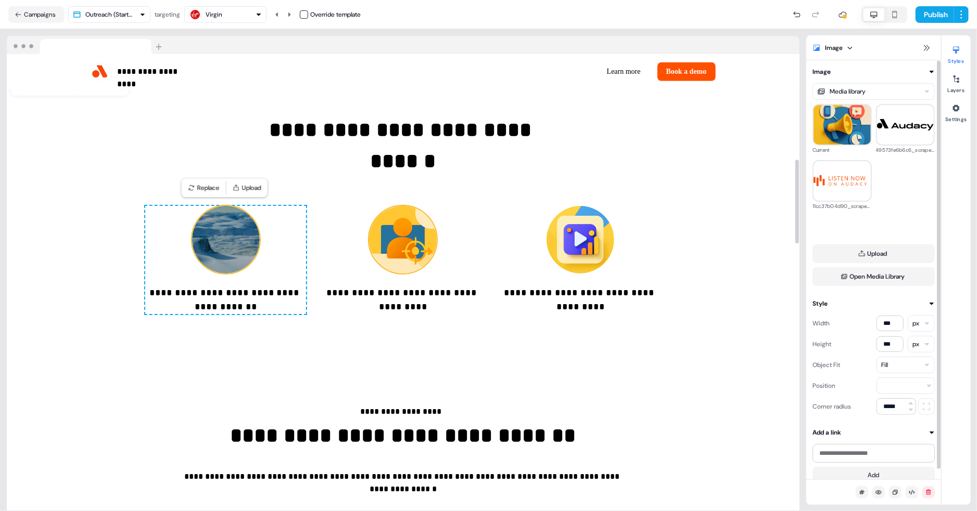
click at [407, 238] on img at bounding box center [403, 240] width 68 height 68
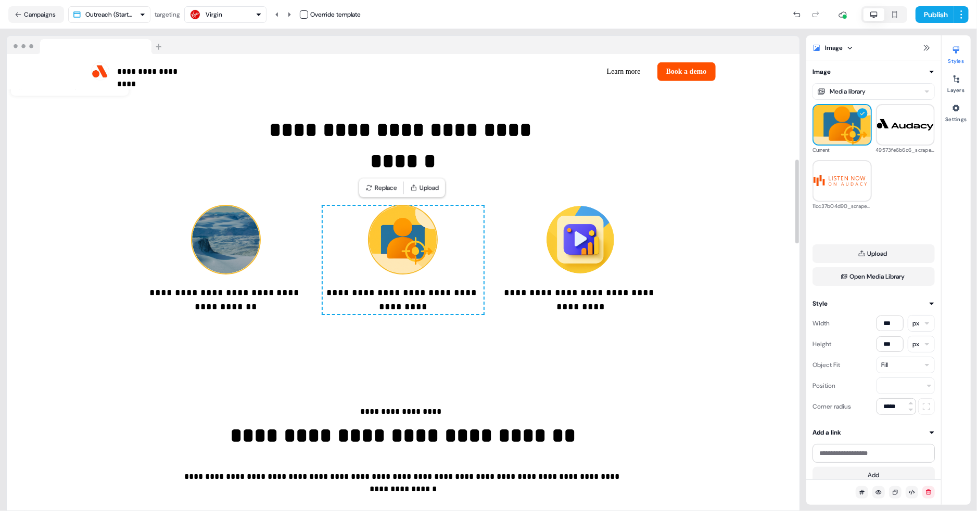
click at [244, 255] on img at bounding box center [226, 240] width 68 height 68
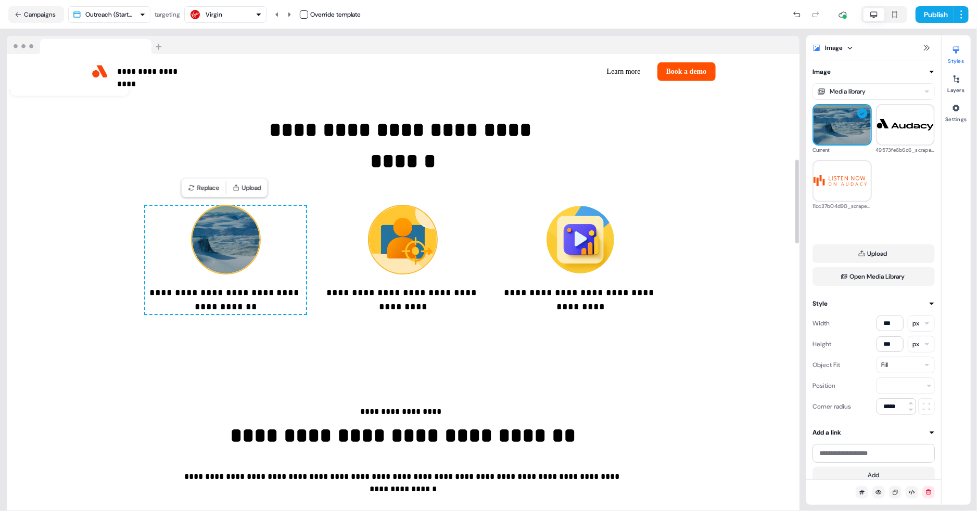
click at [405, 238] on img at bounding box center [403, 240] width 68 height 68
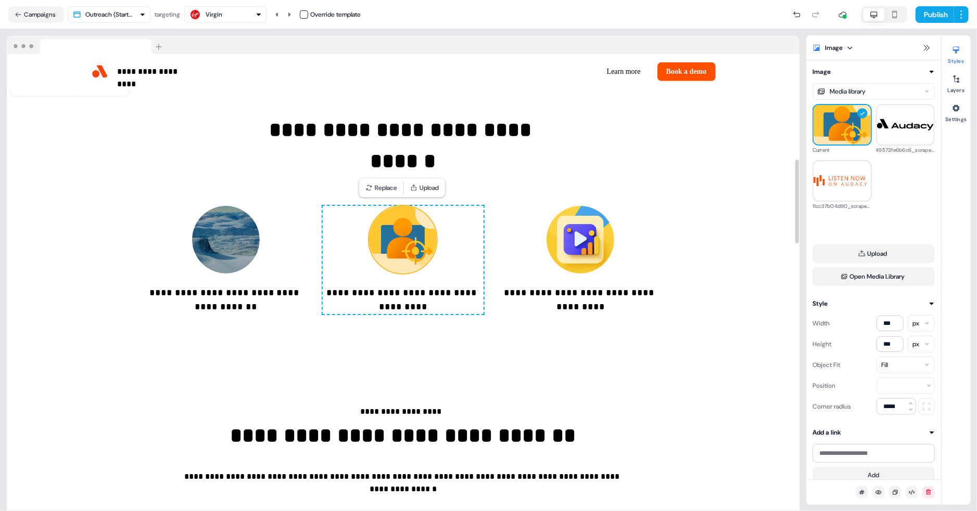
click at [405, 238] on img at bounding box center [403, 240] width 68 height 68
click at [222, 238] on img at bounding box center [226, 240] width 68 height 68
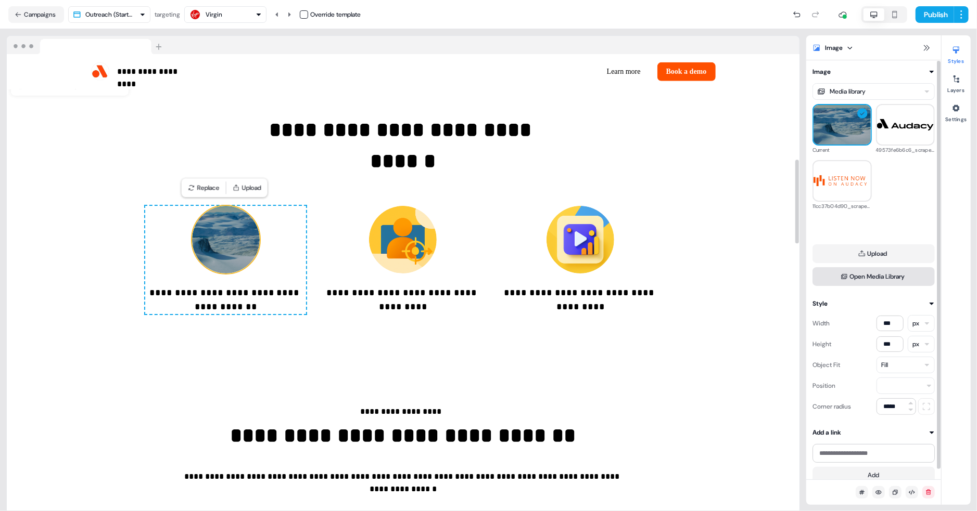
click at [867, 269] on button "Open Media Library" at bounding box center [873, 276] width 122 height 19
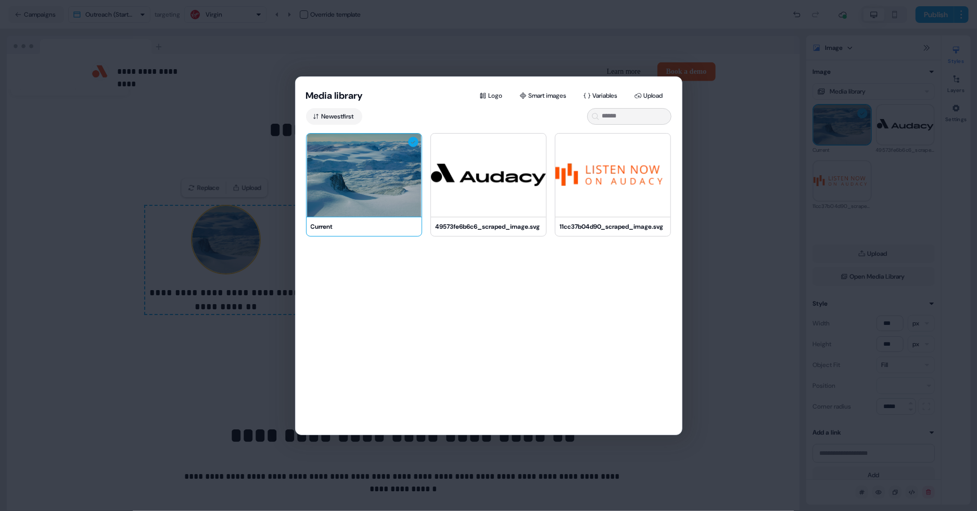
click at [461, 308] on div "Current 49573fe6b6c6_scraped_image.svg 11cc37b04d90_scraped_image.svg" at bounding box center [489, 296] width 386 height 327
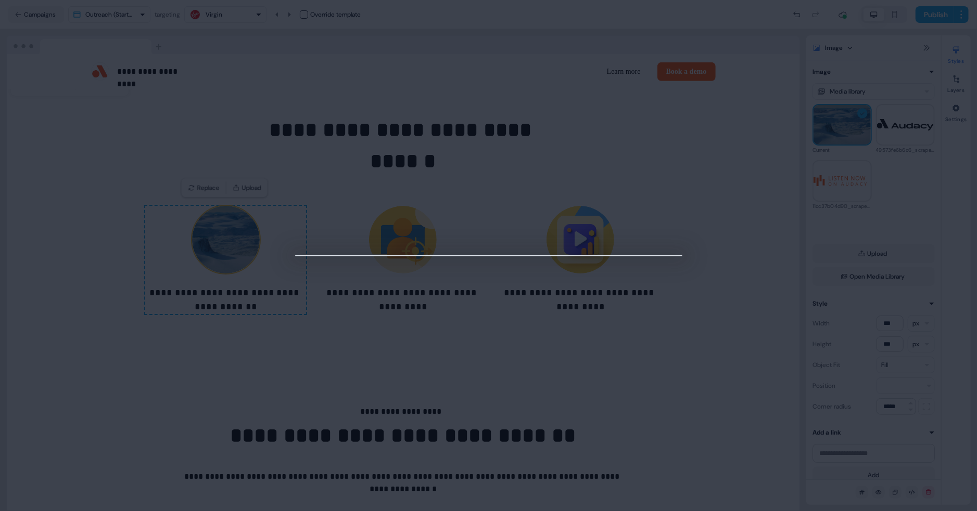
click at [228, 146] on div at bounding box center [488, 255] width 977 height 511
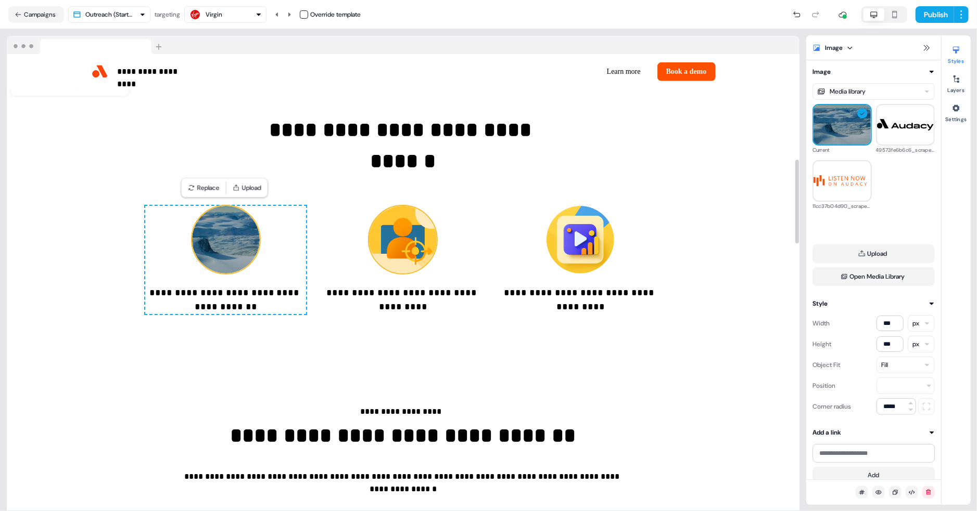
click at [406, 229] on img at bounding box center [403, 240] width 68 height 68
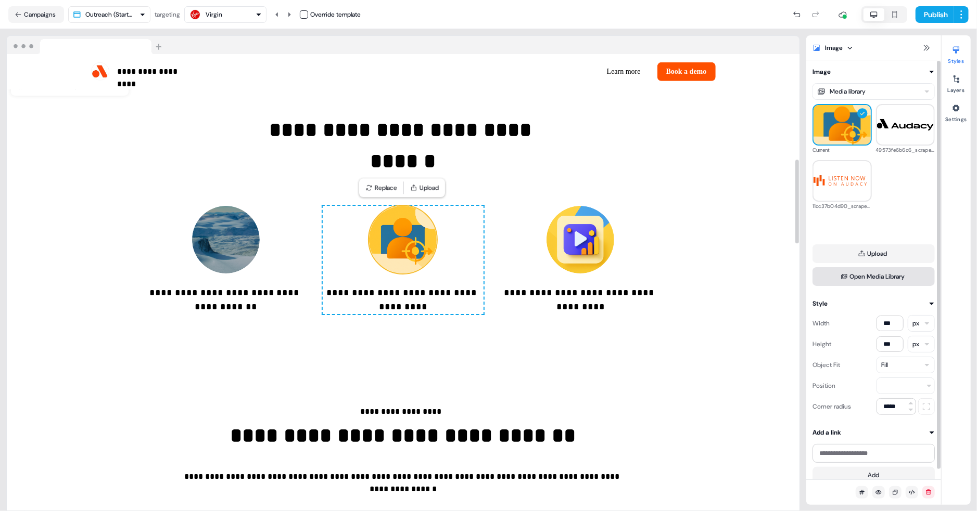
click at [879, 276] on button "Open Media Library" at bounding box center [873, 276] width 122 height 19
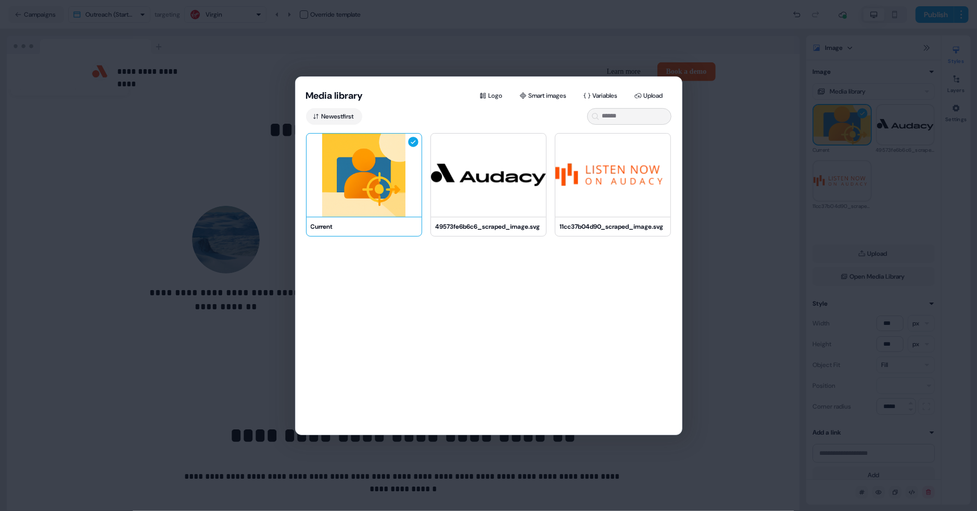
click at [233, 174] on div "Media library Logo Smart images Variables Upload Newest first Current 49573fe6b…" at bounding box center [488, 255] width 977 height 511
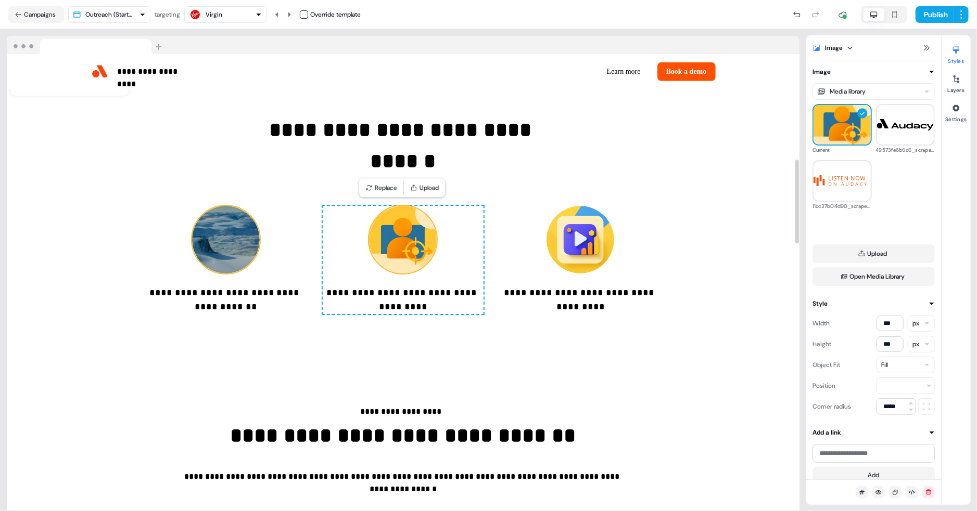
click at [237, 225] on img at bounding box center [226, 240] width 68 height 68
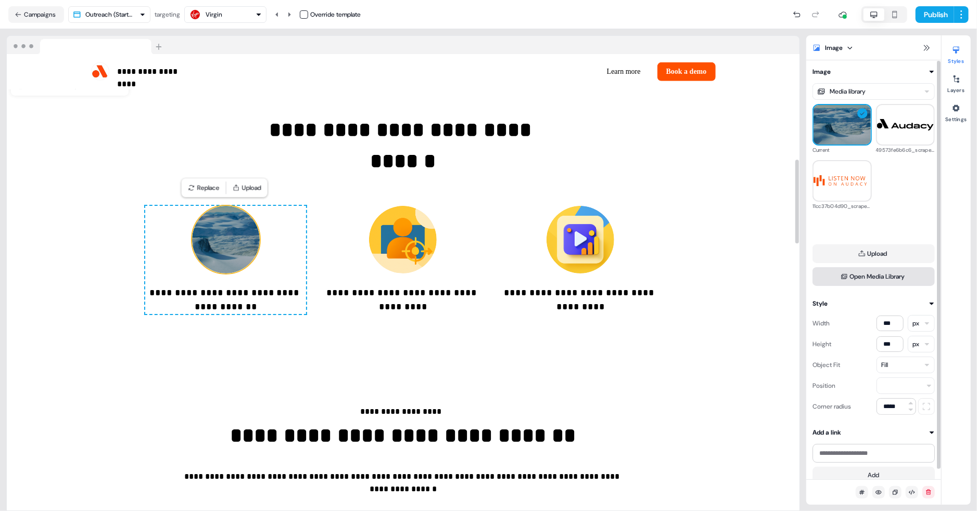
click at [860, 276] on button "Open Media Library" at bounding box center [873, 276] width 122 height 19
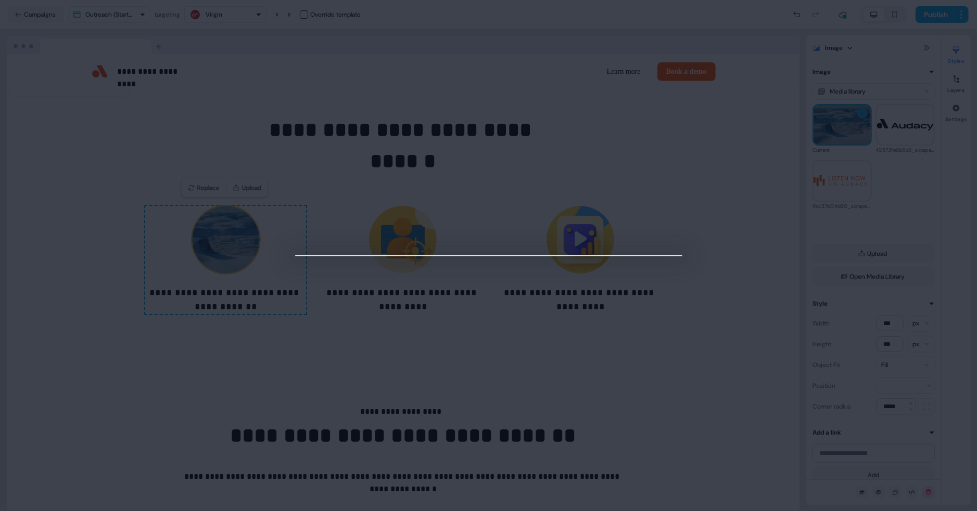
click at [181, 162] on div at bounding box center [488, 255] width 977 height 511
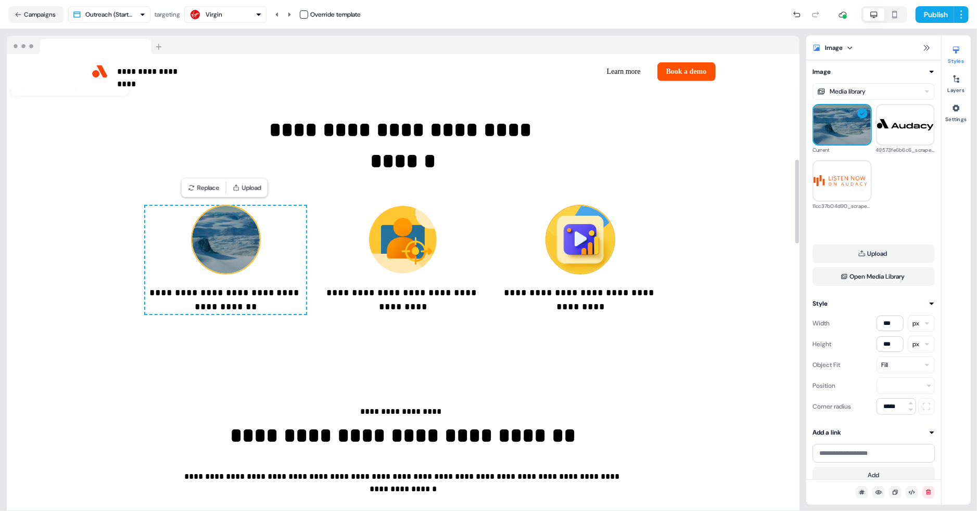
click at [593, 237] on img at bounding box center [580, 240] width 68 height 68
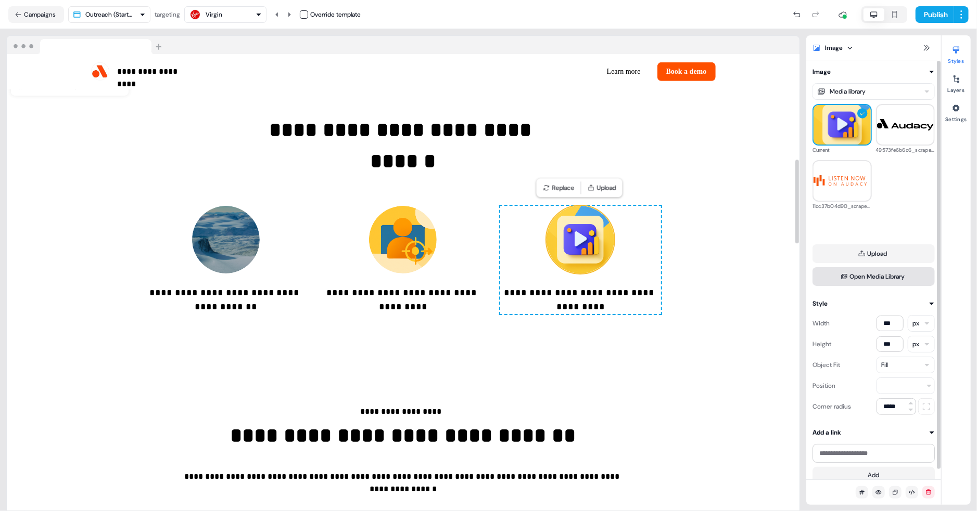
click at [889, 280] on button "Open Media Library" at bounding box center [873, 276] width 122 height 19
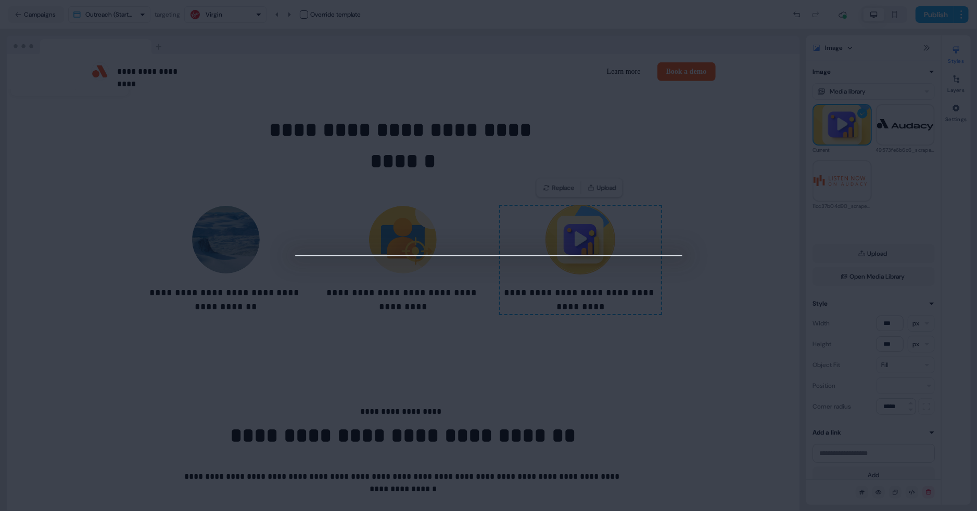
click at [267, 183] on div at bounding box center [488, 255] width 977 height 511
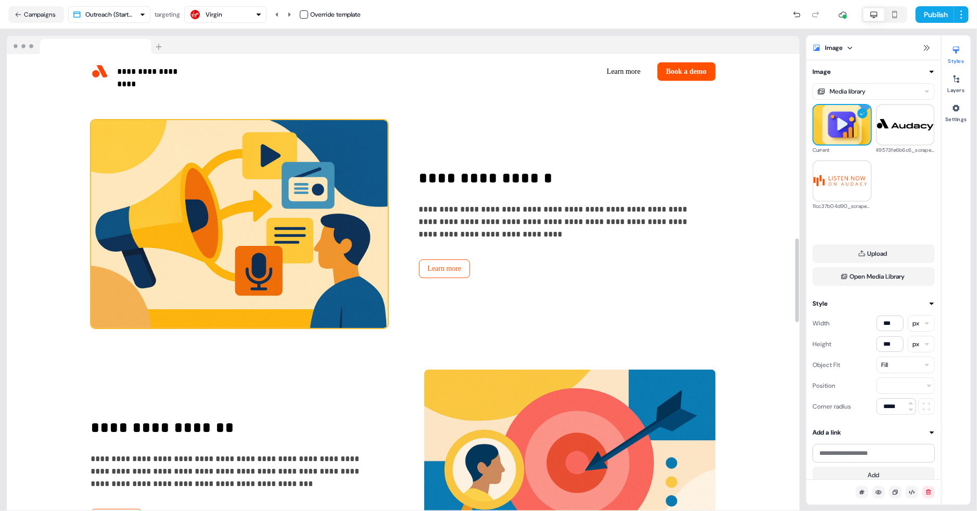
scroll to position [1053, 0]
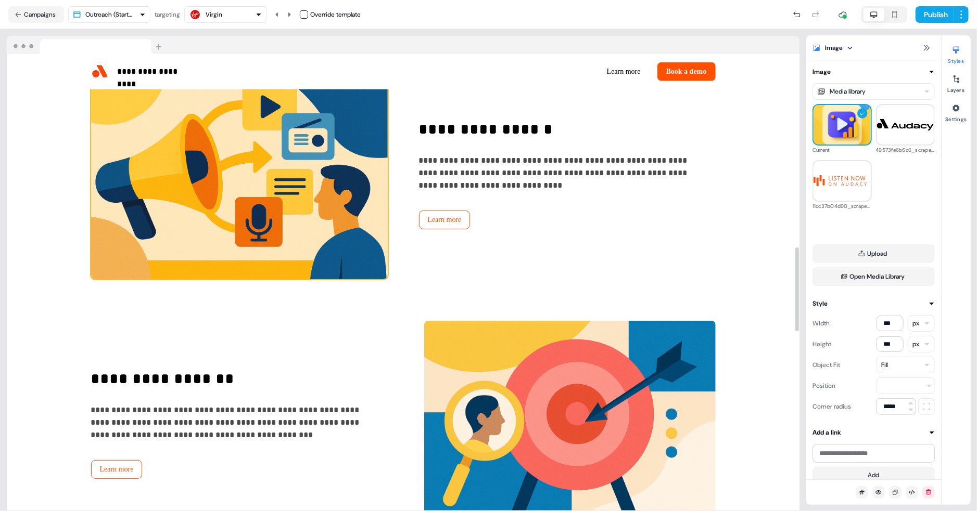
click at [287, 233] on img at bounding box center [239, 175] width 297 height 208
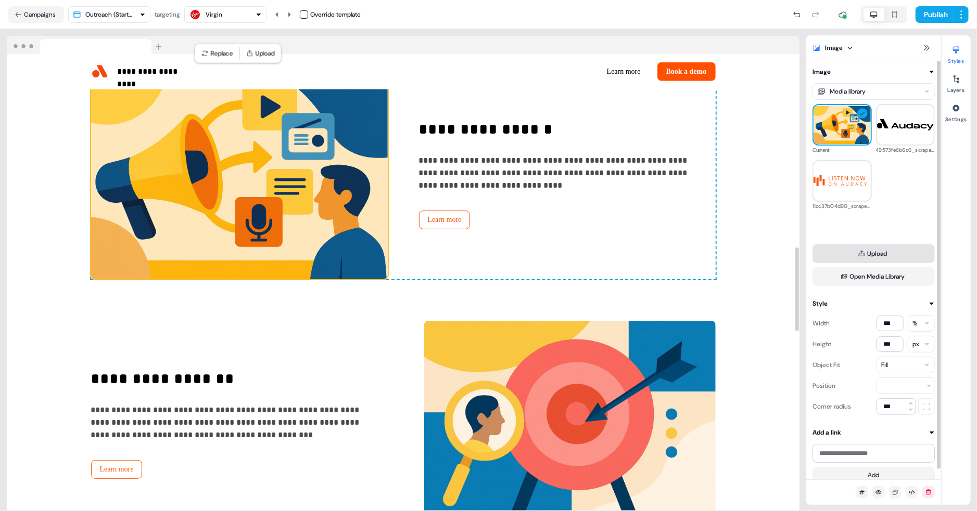
click at [898, 258] on button "Upload" at bounding box center [873, 254] width 122 height 19
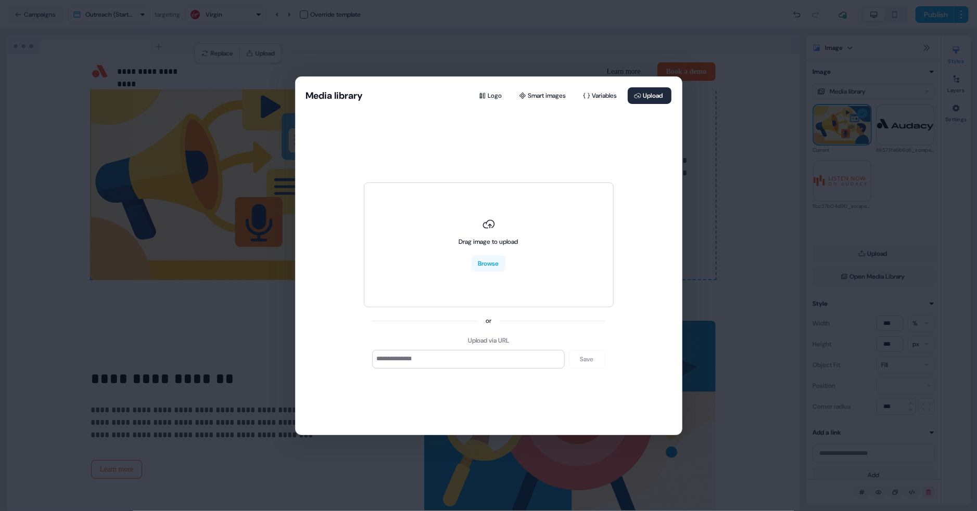
click at [801, 167] on div "Media library Logo Smart images Variables Upload Drag image to upload Browse or…" at bounding box center [488, 255] width 977 height 511
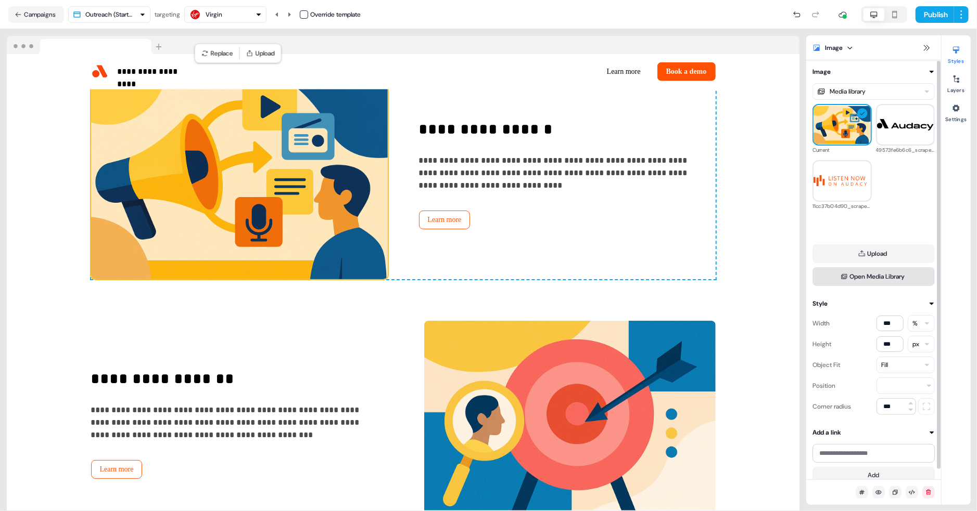
click at [898, 272] on button "Open Media Library" at bounding box center [873, 276] width 122 height 19
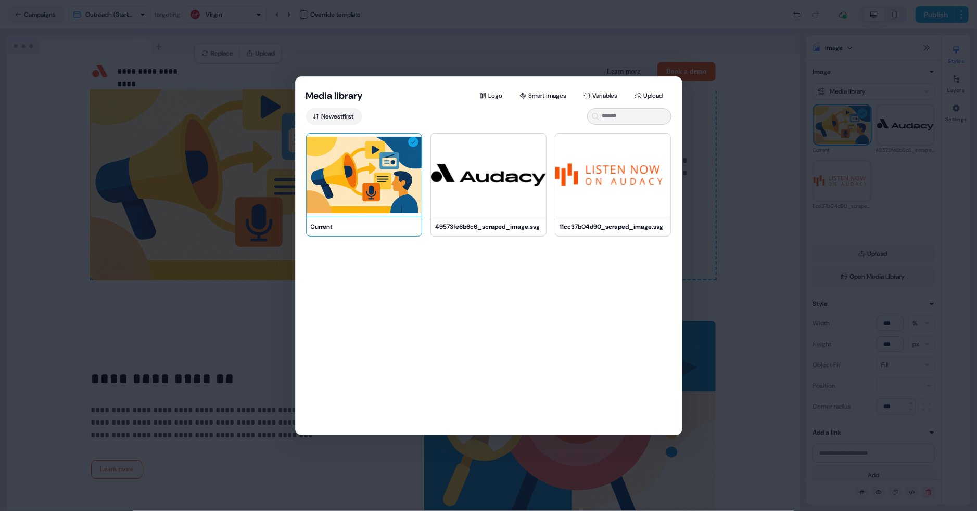
drag, startPoint x: 415, startPoint y: 270, endPoint x: 604, endPoint y: 302, distance: 191.6
click at [604, 302] on div "Current 49573fe6b6c6_scraped_image.svg 11cc37b04d90_scraped_image.svg" at bounding box center [489, 296] width 386 height 327
click at [726, 220] on div "Media library Logo Smart images Variables Upload Newest first Current 49573fe6b…" at bounding box center [488, 255] width 977 height 511
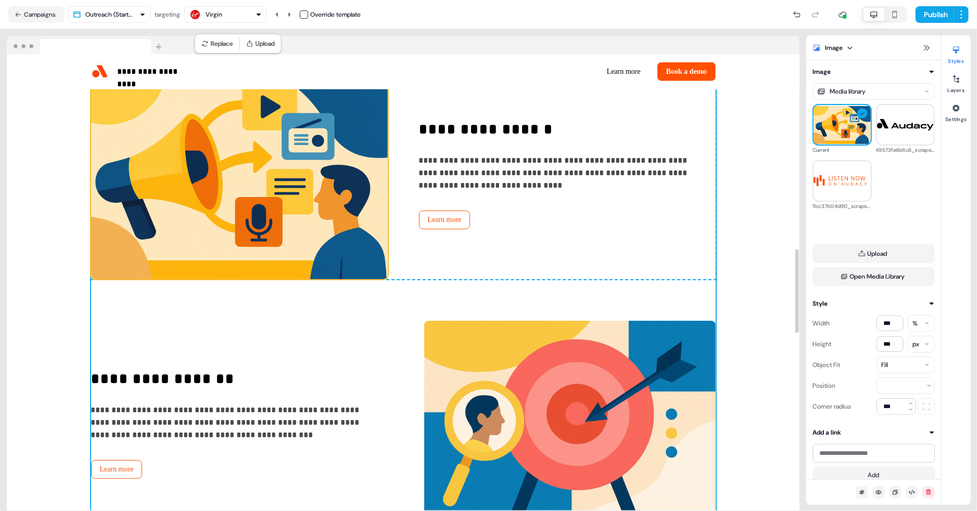
scroll to position [1193, 0]
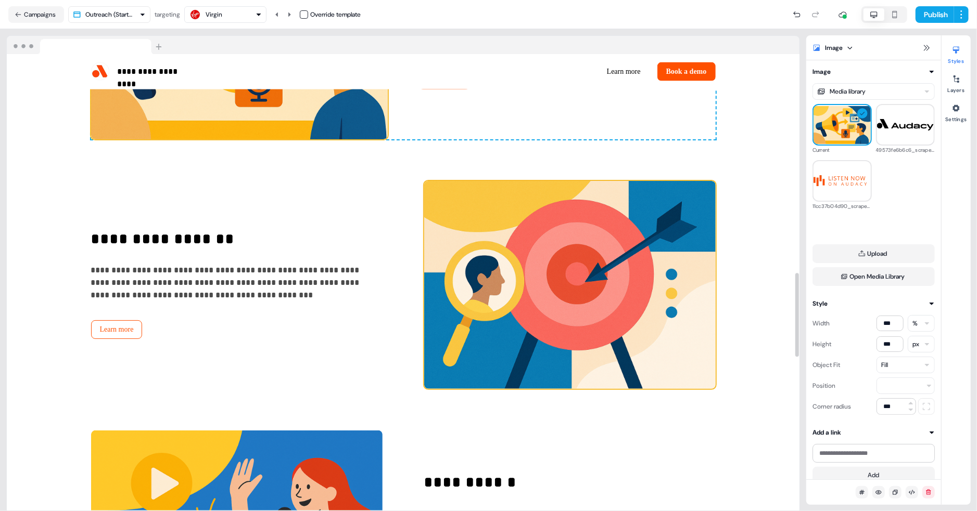
click at [619, 310] on img at bounding box center [569, 285] width 291 height 208
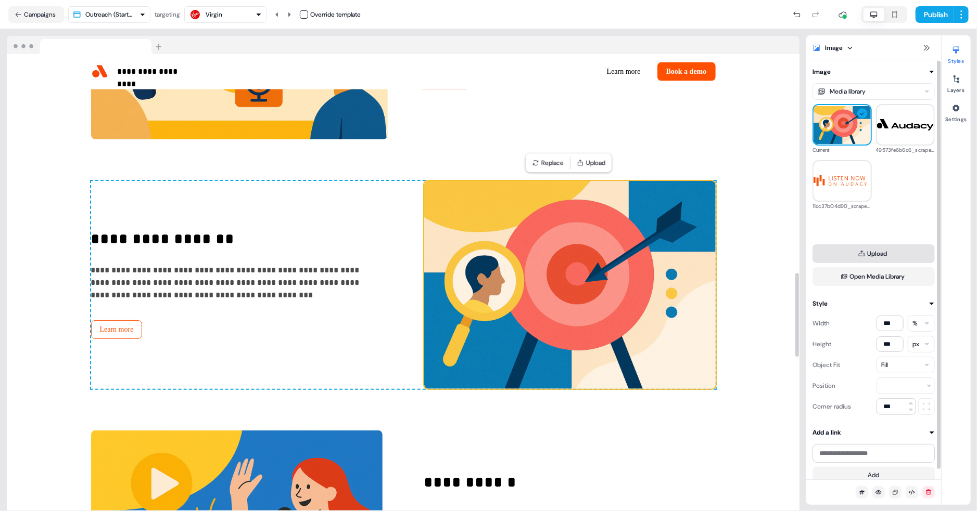
click at [865, 254] on button "Upload" at bounding box center [873, 254] width 122 height 19
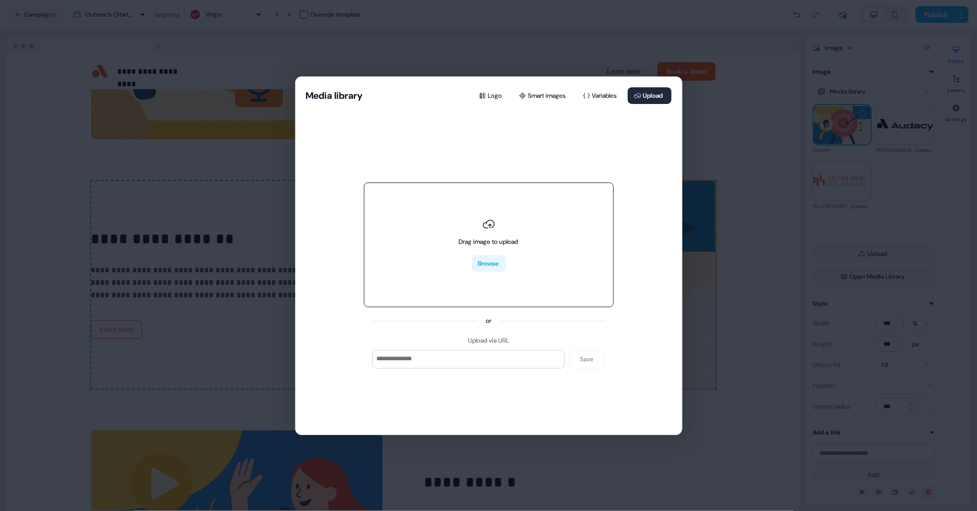
click at [487, 262] on button "Browse" at bounding box center [488, 263] width 34 height 17
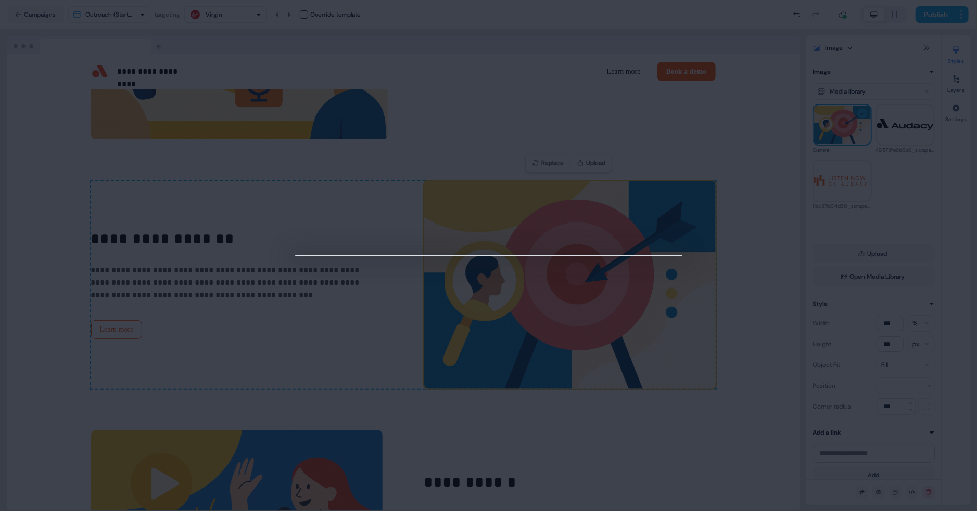
click at [721, 180] on div at bounding box center [488, 255] width 977 height 511
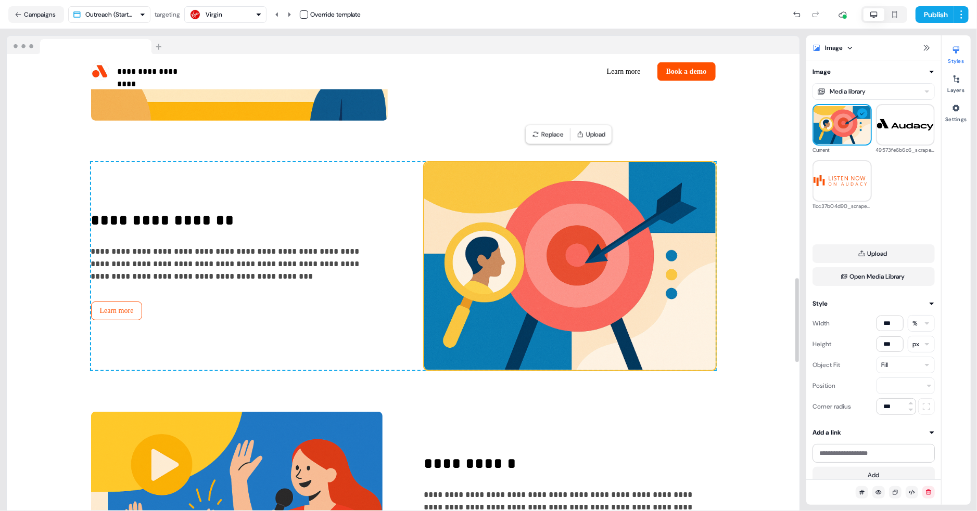
scroll to position [1273, 0]
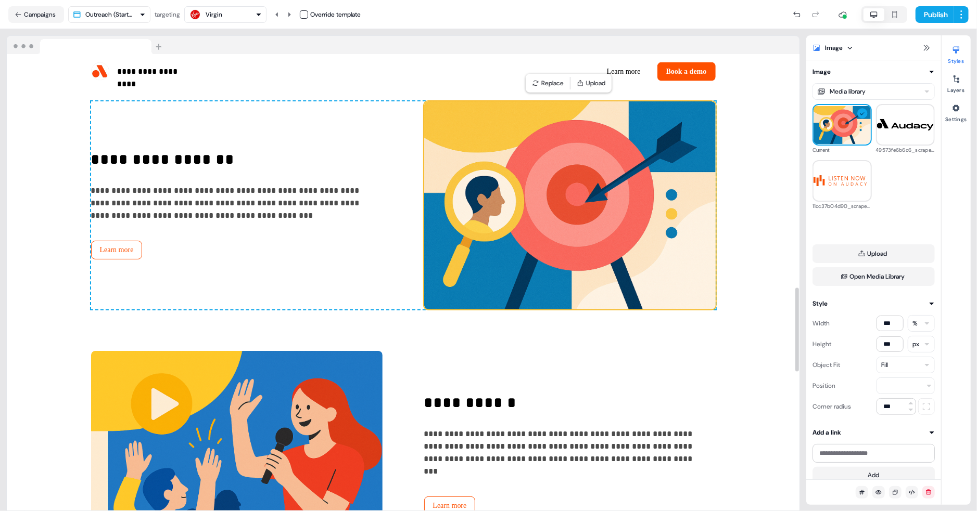
click at [557, 188] on img at bounding box center [569, 205] width 291 height 208
click at [870, 270] on button "Open Media Library" at bounding box center [873, 276] width 122 height 19
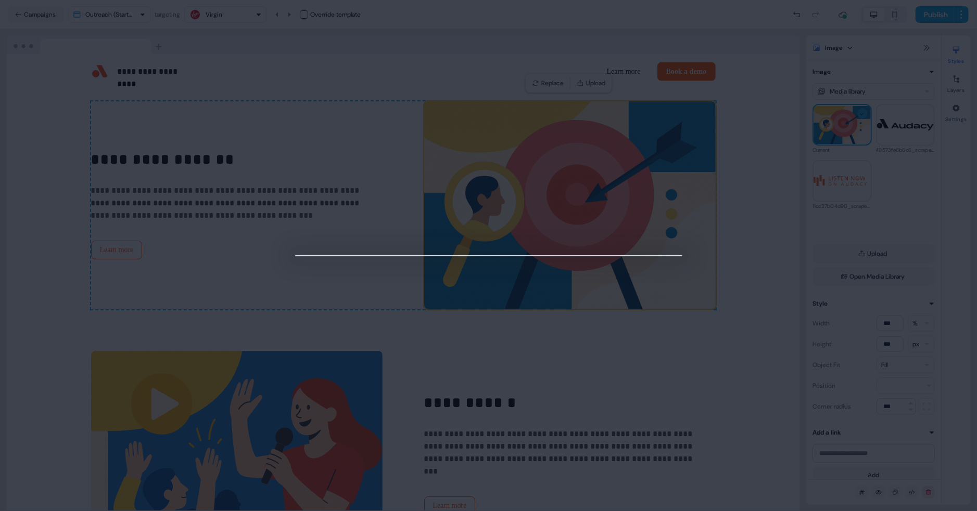
click at [752, 197] on div at bounding box center [488, 255] width 977 height 511
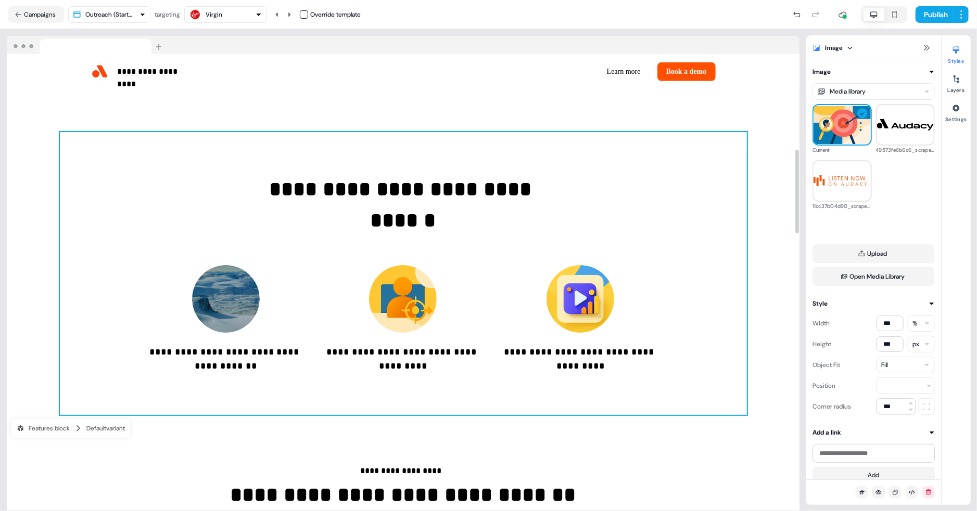
scroll to position [480, 0]
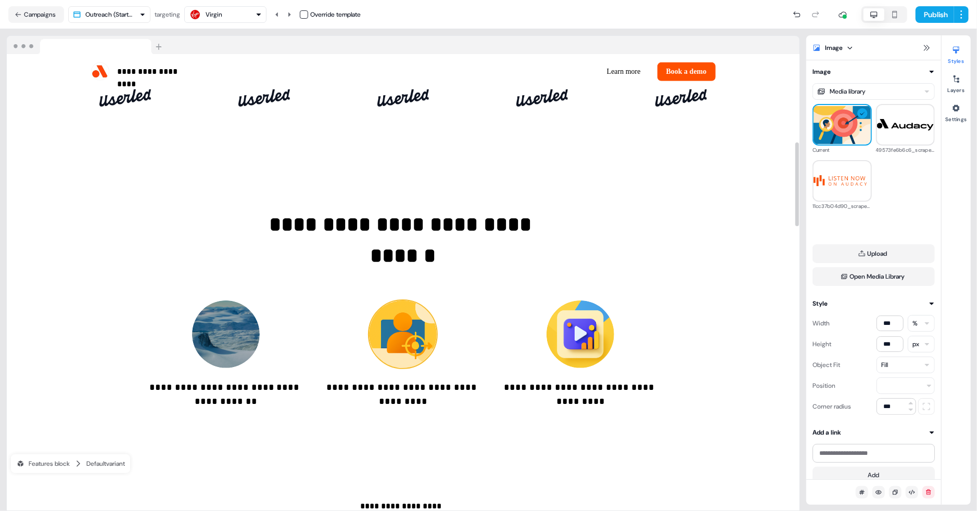
click at [407, 329] on img at bounding box center [403, 335] width 68 height 68
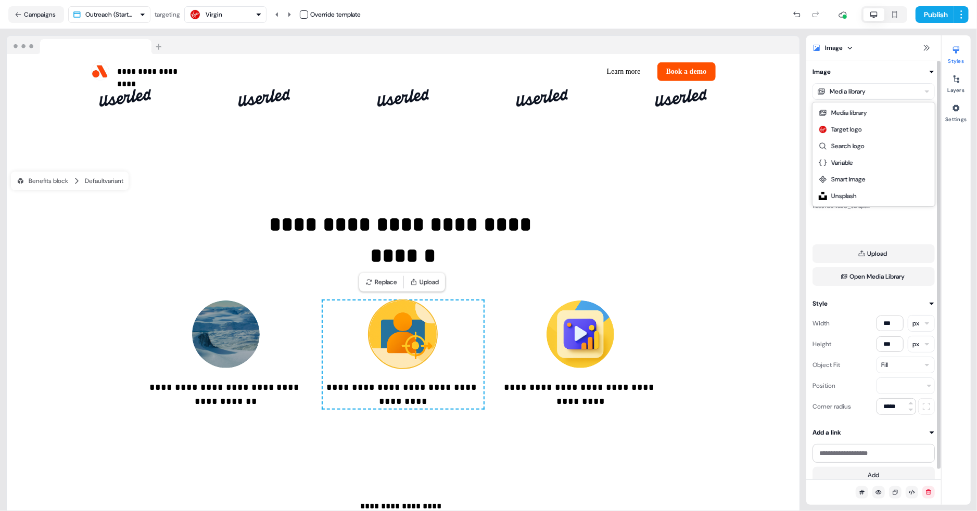
click at [905, 92] on html "**********" at bounding box center [488, 255] width 977 height 511
click at [711, 189] on html "**********" at bounding box center [488, 255] width 977 height 511
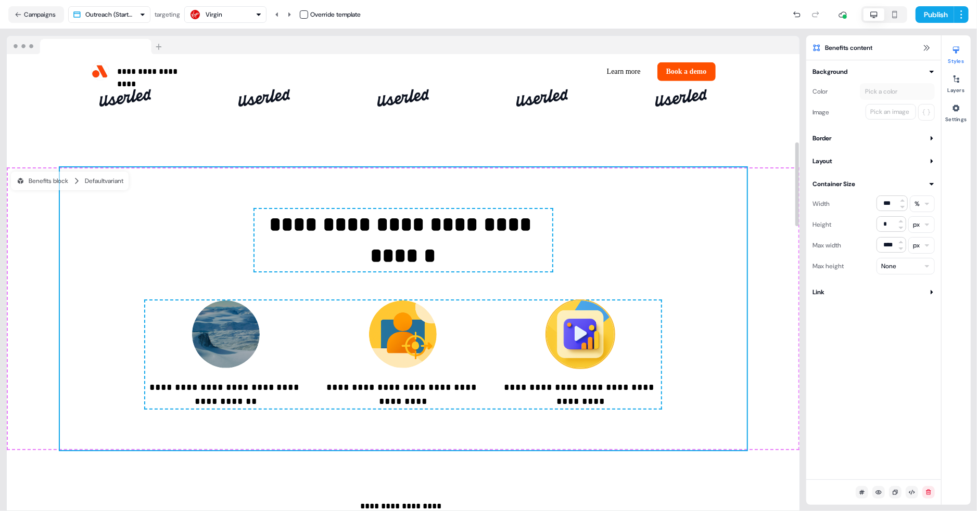
click at [611, 334] on img at bounding box center [580, 335] width 68 height 68
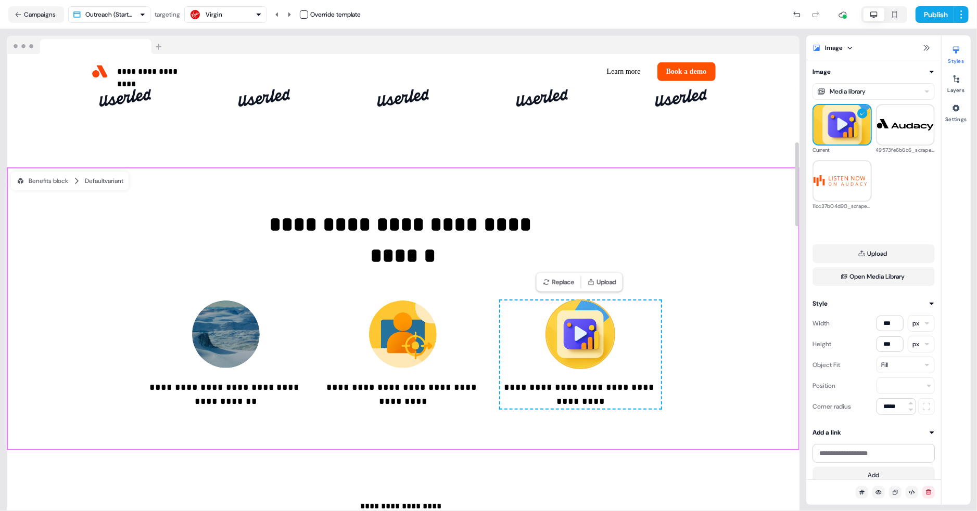
click at [768, 271] on div "**********" at bounding box center [403, 309] width 792 height 283
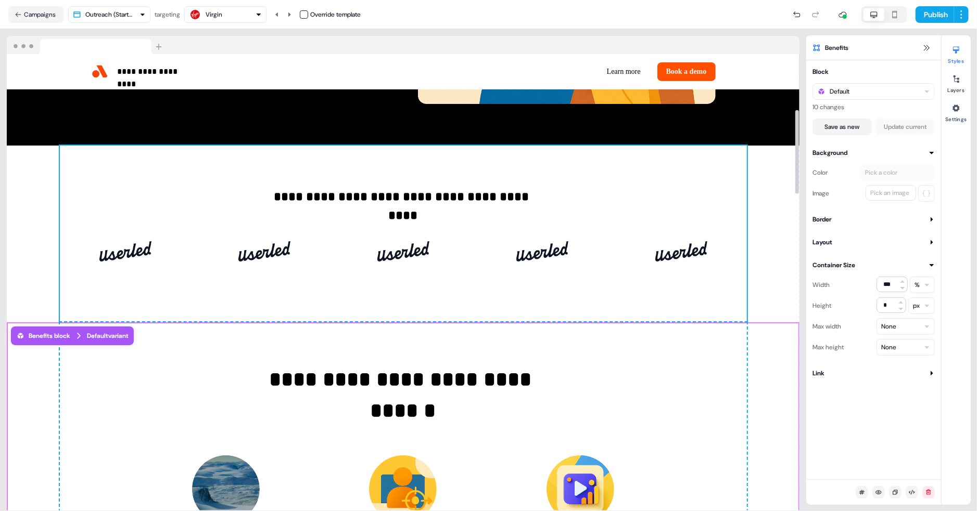
scroll to position [303, 0]
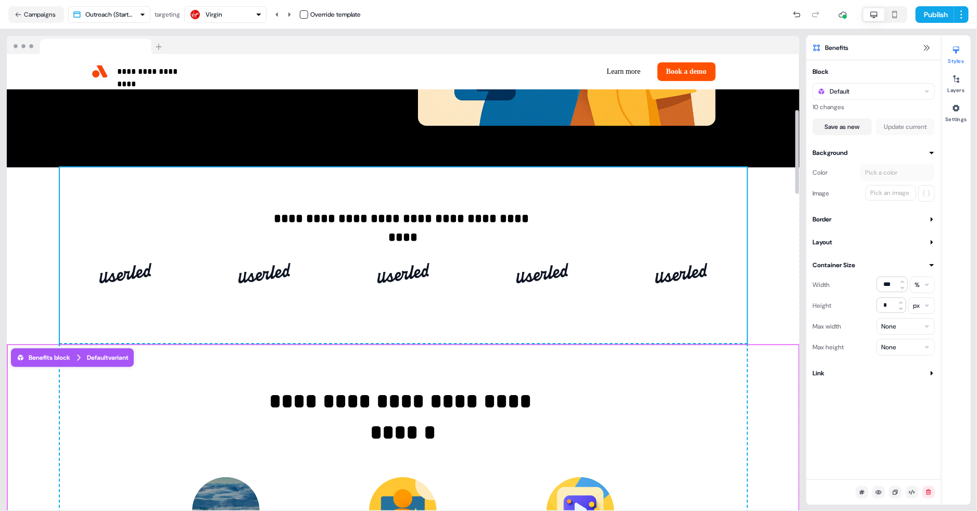
click at [765, 313] on div "**********" at bounding box center [403, 256] width 792 height 177
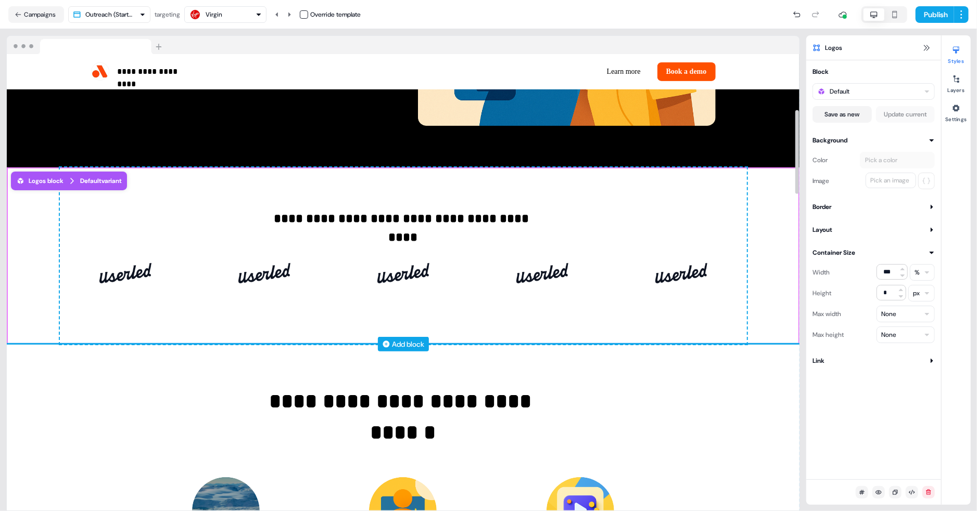
click at [768, 343] on div "Add block" at bounding box center [403, 344] width 792 height 2
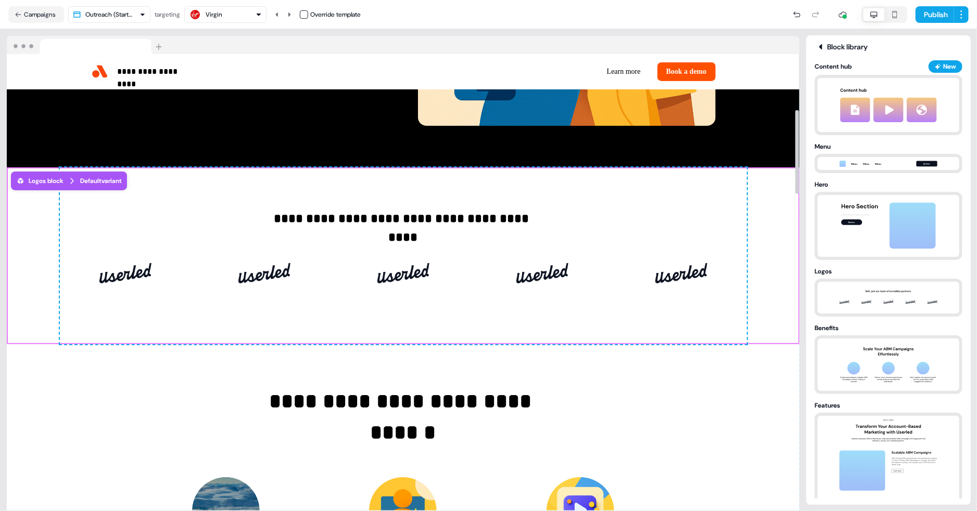
click at [766, 312] on div "**********" at bounding box center [403, 256] width 792 height 177
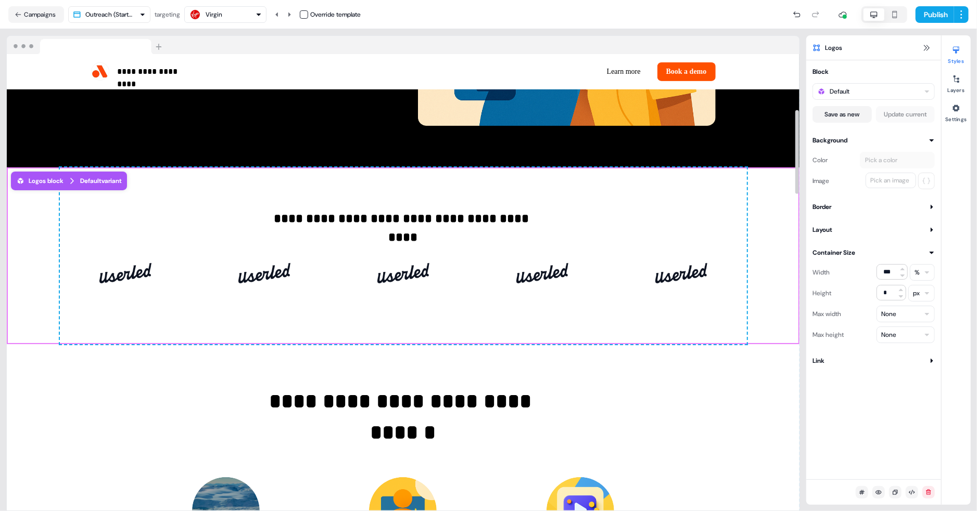
click at [767, 301] on div "**********" at bounding box center [403, 256] width 792 height 177
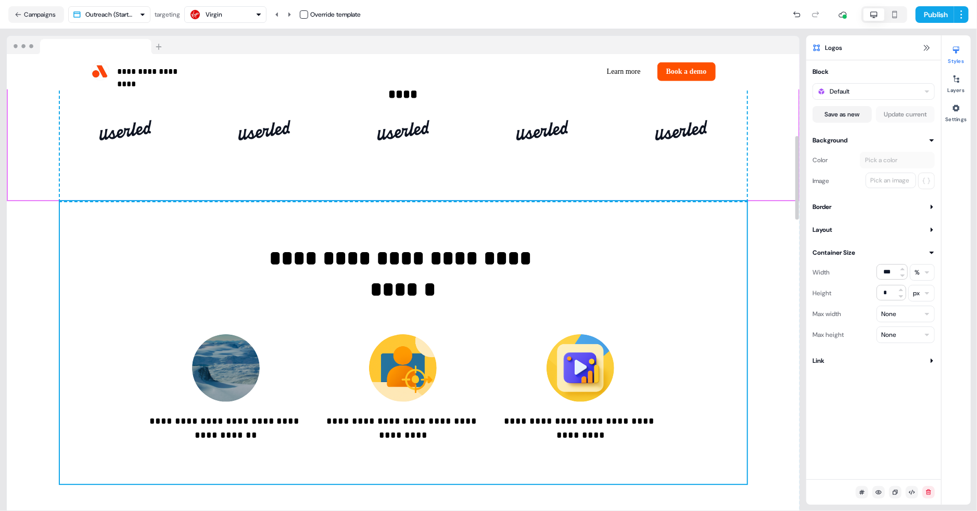
scroll to position [447, 0]
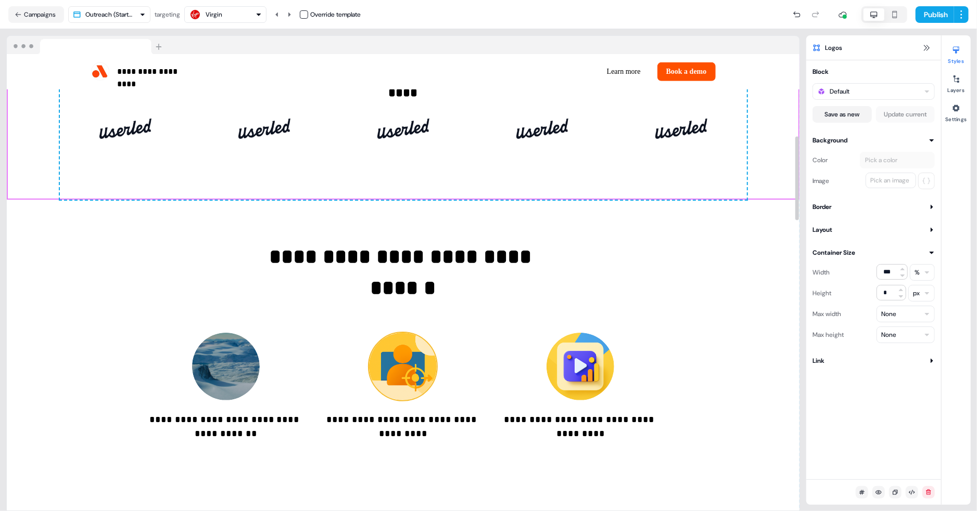
click at [419, 369] on img at bounding box center [403, 367] width 68 height 68
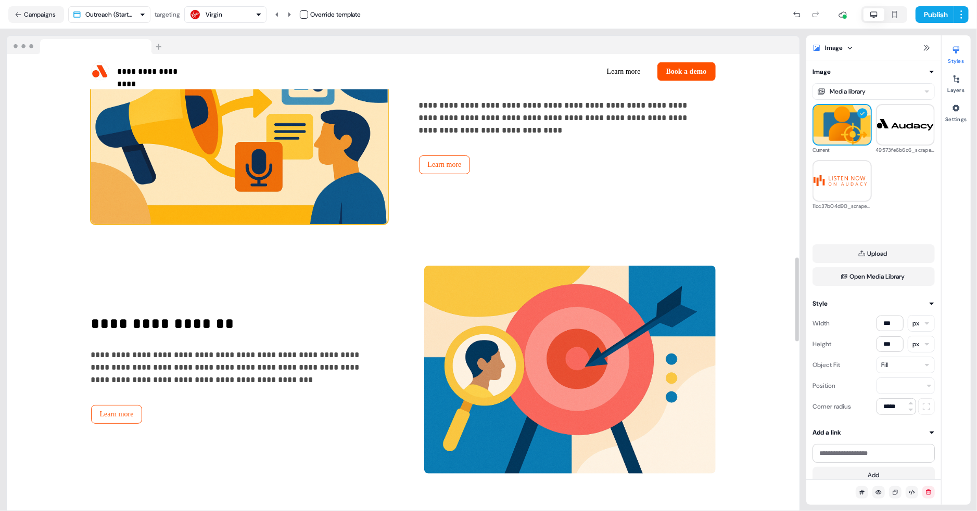
click at [313, 163] on img at bounding box center [239, 120] width 297 height 208
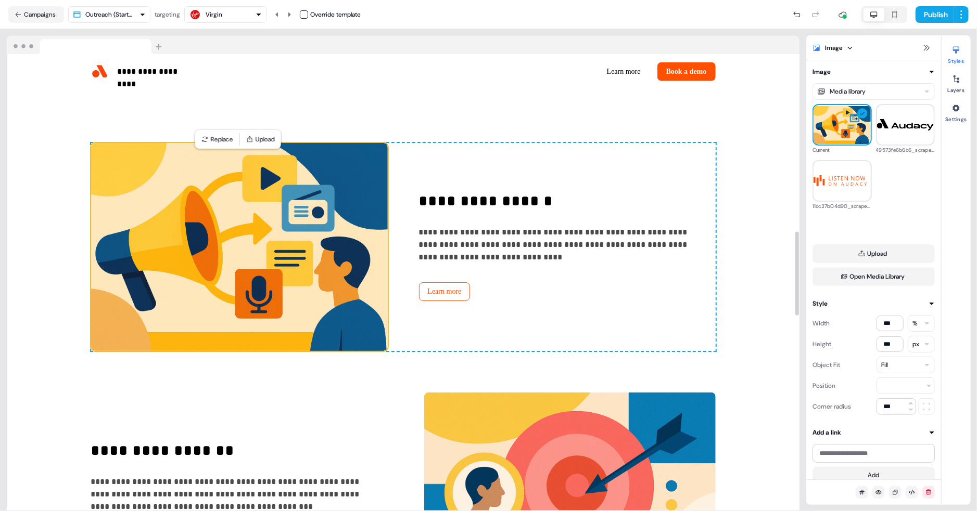
scroll to position [967, 0]
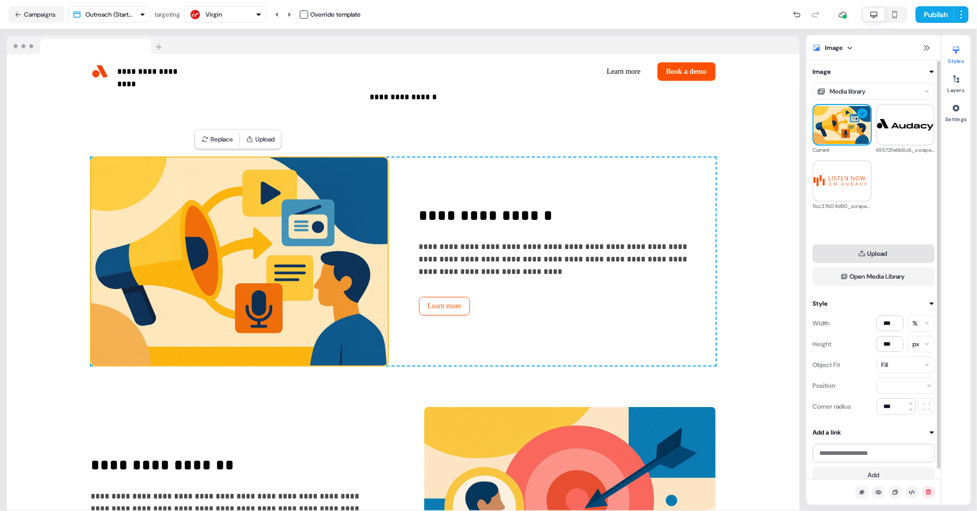
click at [882, 253] on button "Upload" at bounding box center [873, 254] width 122 height 19
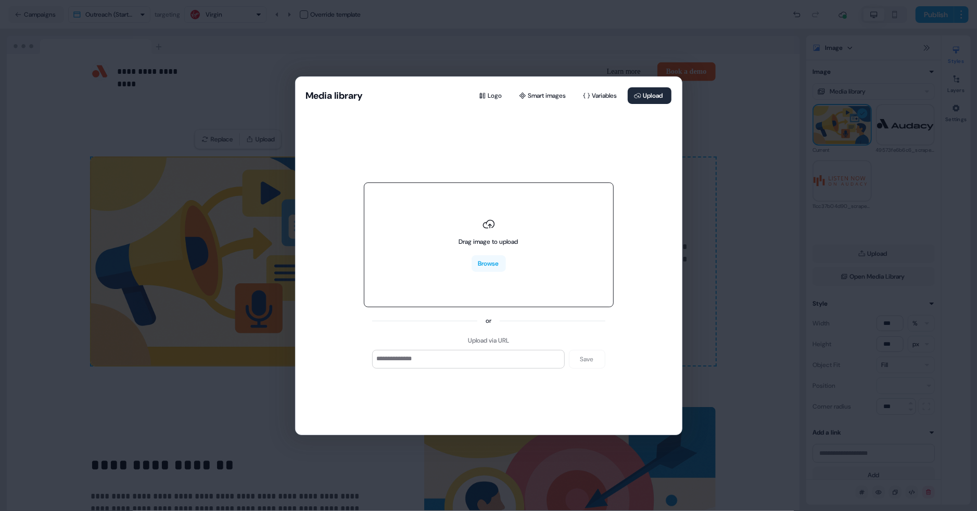
click at [484, 247] on div "Drag image to upload Browse" at bounding box center [488, 245] width 59 height 54
type input "**********"
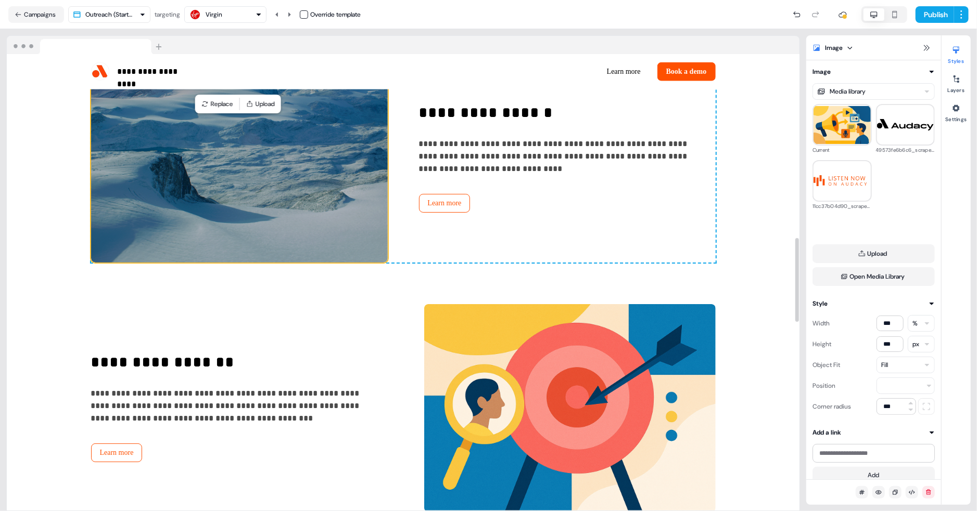
scroll to position [1085, 0]
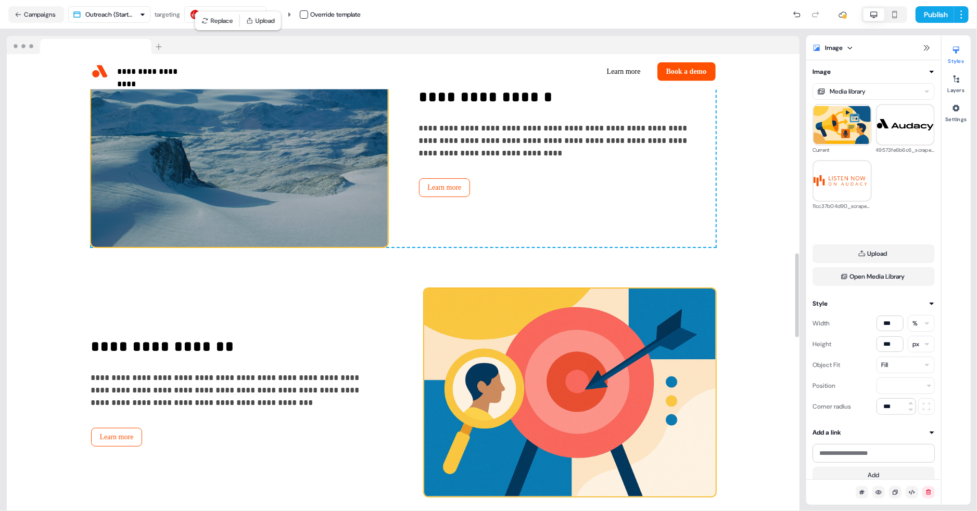
click at [591, 389] on img at bounding box center [569, 393] width 291 height 208
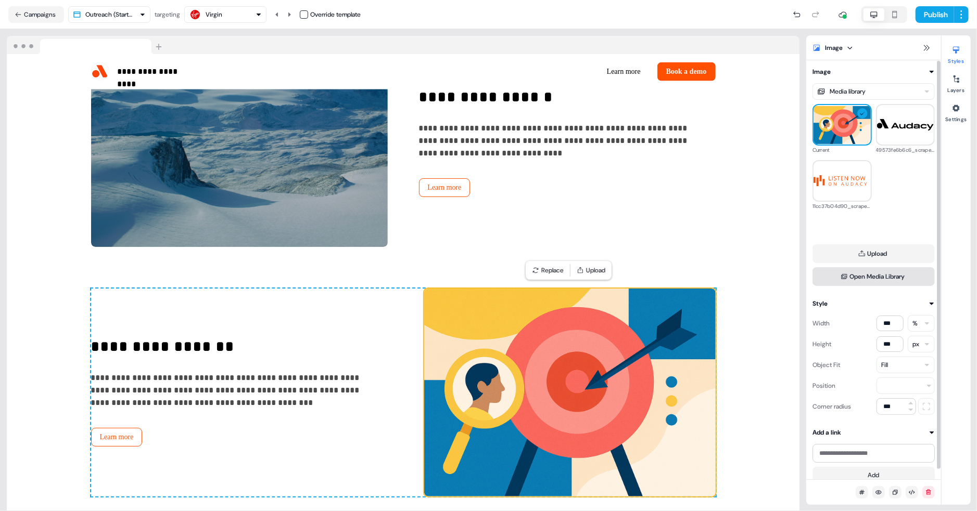
click at [883, 275] on button "Open Media Library" at bounding box center [873, 276] width 122 height 19
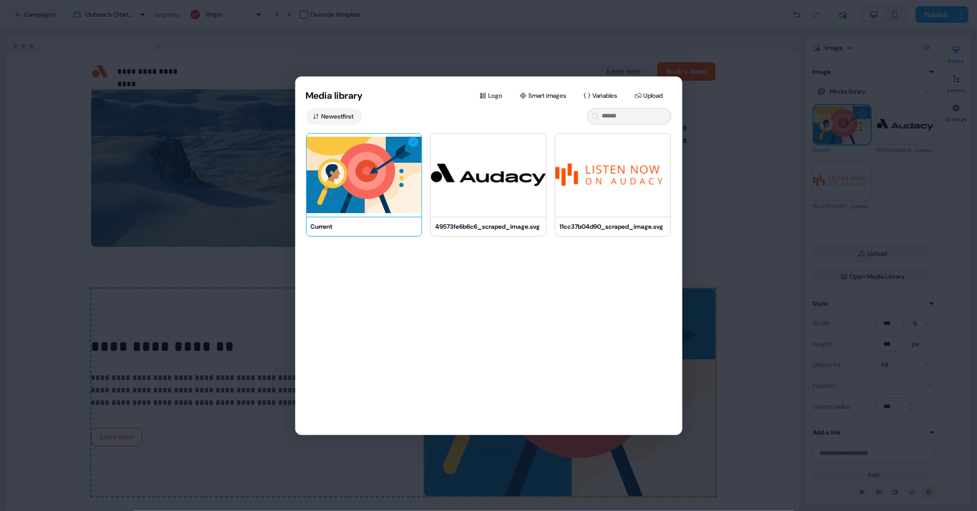
click at [384, 308] on div "Current 49573fe6b6c6_scraped_image.svg 11cc37b04d90_scraped_image.svg" at bounding box center [489, 296] width 386 height 327
drag, startPoint x: 386, startPoint y: 257, endPoint x: 567, endPoint y: 353, distance: 205.1
click at [567, 353] on div "Current 49573fe6b6c6_scraped_image.svg 11cc37b04d90_scraped_image.svg" at bounding box center [489, 296] width 386 height 327
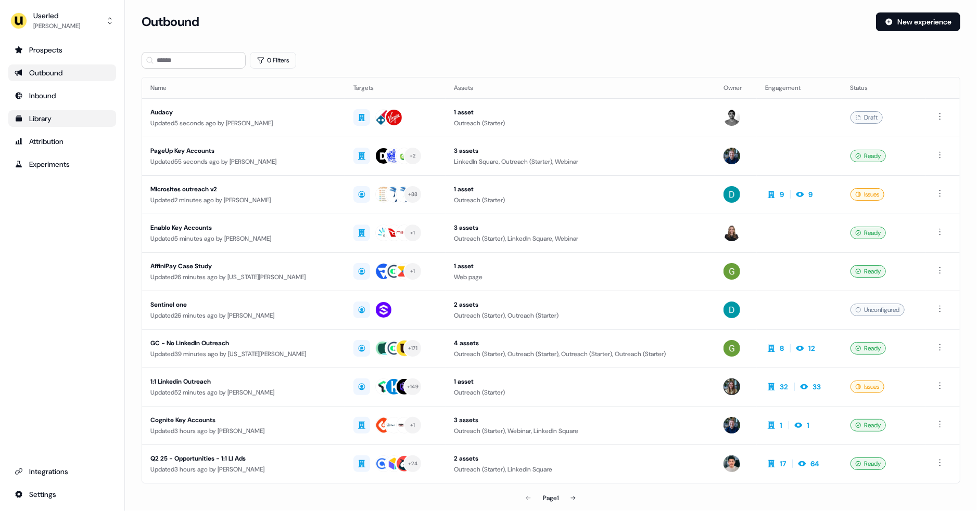
click at [59, 119] on div "Library" at bounding box center [62, 118] width 95 height 10
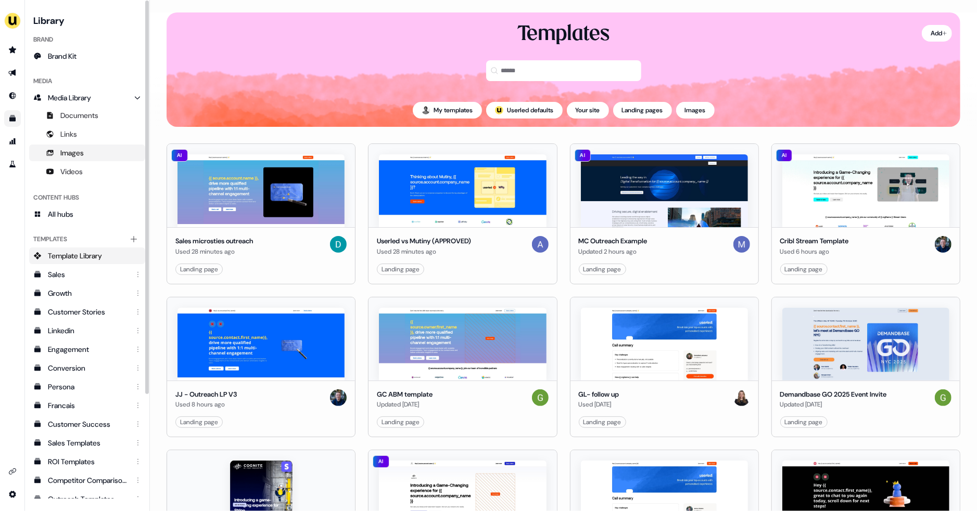
click at [87, 145] on link "Images" at bounding box center [87, 153] width 116 height 17
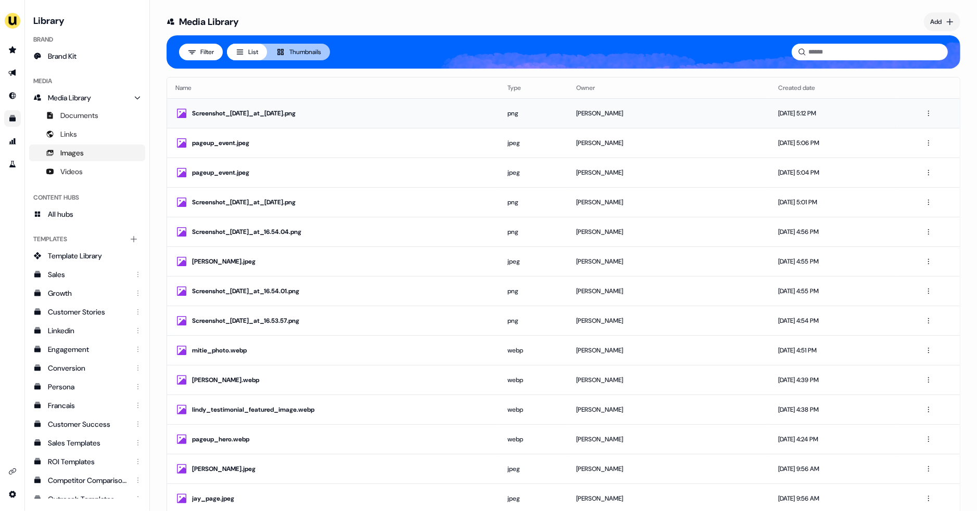
click at [295, 117] on div "Screenshot_[DATE]_at_[DATE].png" at bounding box center [341, 113] width 299 height 10
click at [930, 112] on html "For the best experience switch devices to a bigger screen. Go to [DOMAIN_NAME] …" at bounding box center [488, 255] width 977 height 511
click at [397, 84] on html "For the best experience switch devices to a bigger screen. Go to [DOMAIN_NAME] …" at bounding box center [488, 255] width 977 height 511
